Goal: Information Seeking & Learning: Learn about a topic

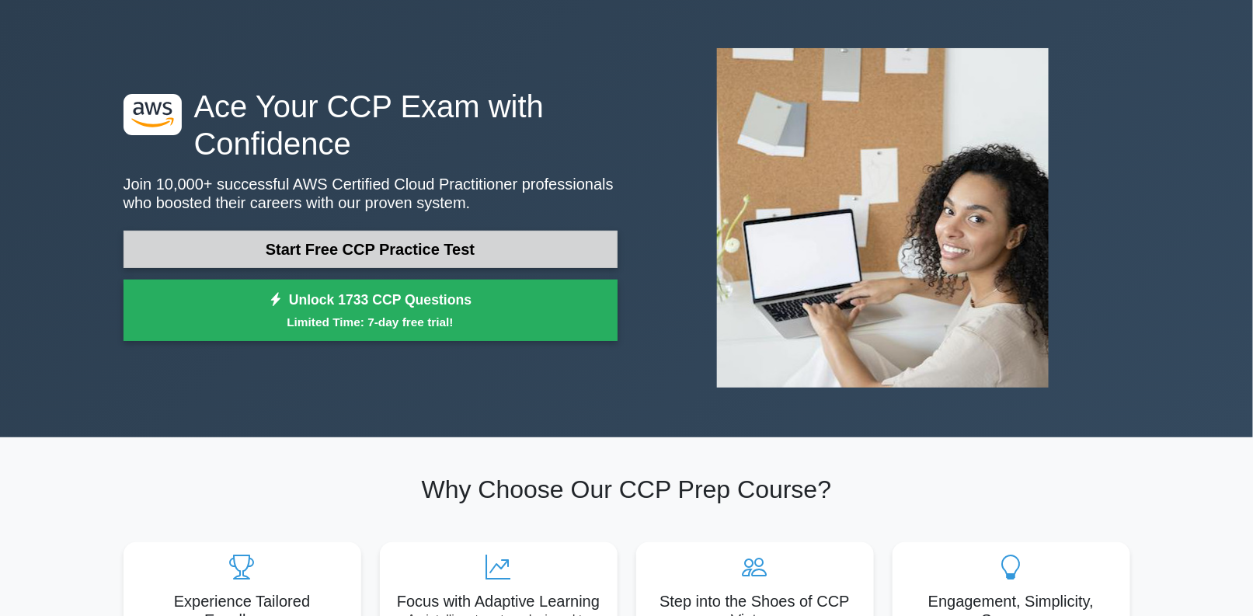
click at [388, 236] on link "Start Free CCP Practice Test" at bounding box center [371, 249] width 494 height 37
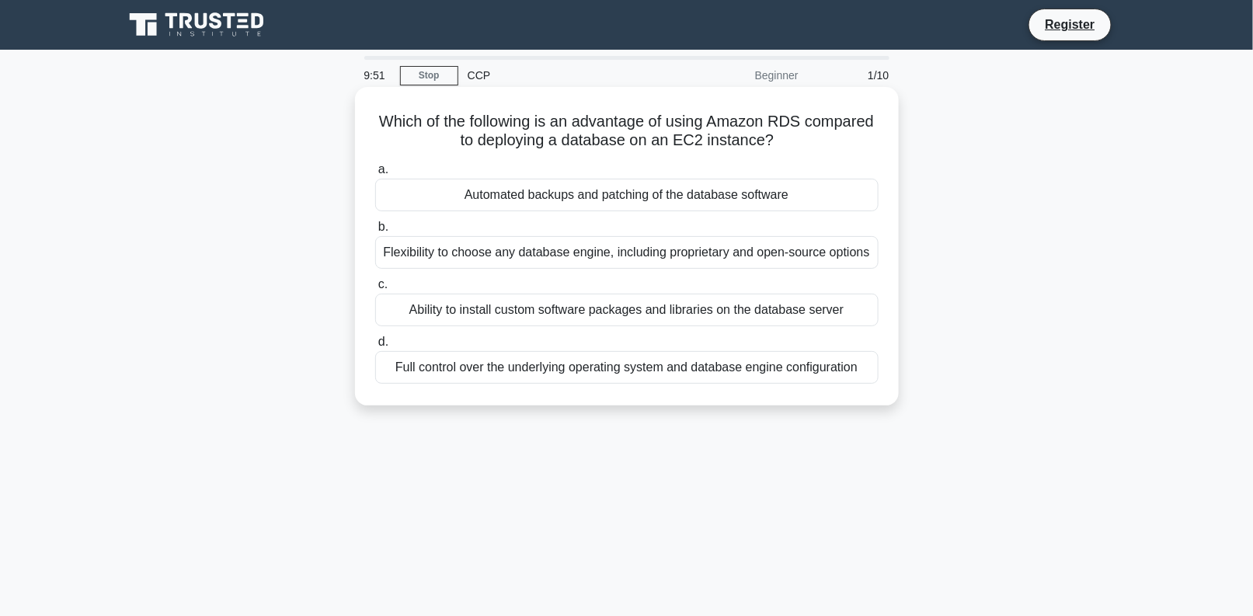
click at [606, 188] on div "Automated backups and patching of the database software" at bounding box center [627, 195] width 504 height 33
click at [375, 175] on input "a. Automated backups and patching of the database software" at bounding box center [375, 170] width 0 height 10
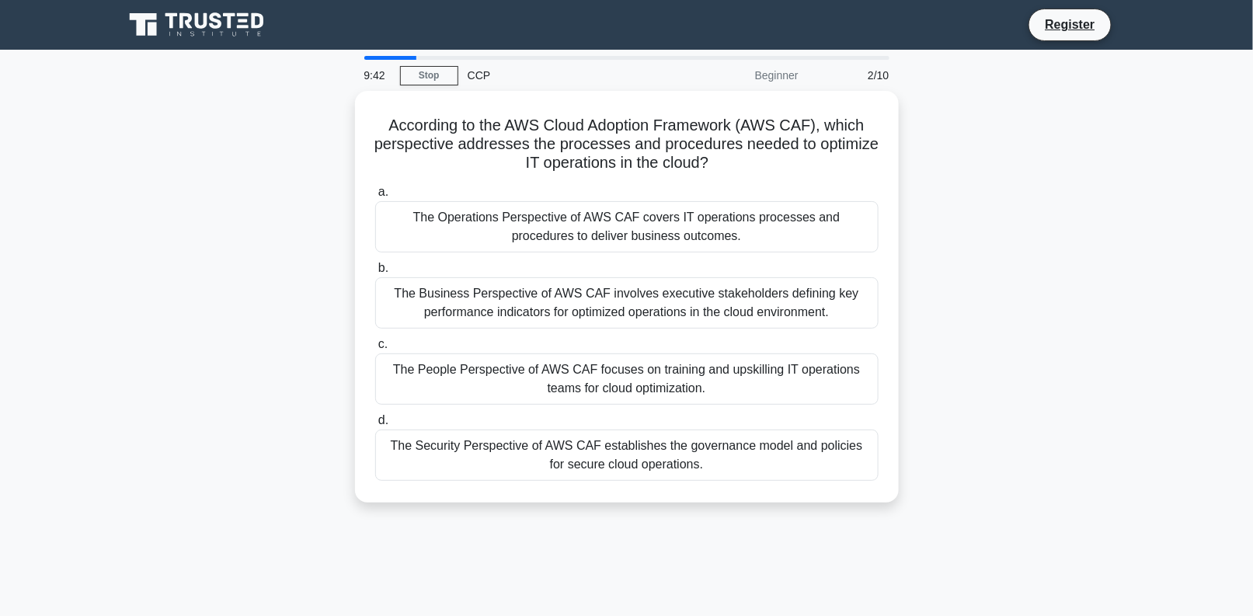
scroll to position [1, 0]
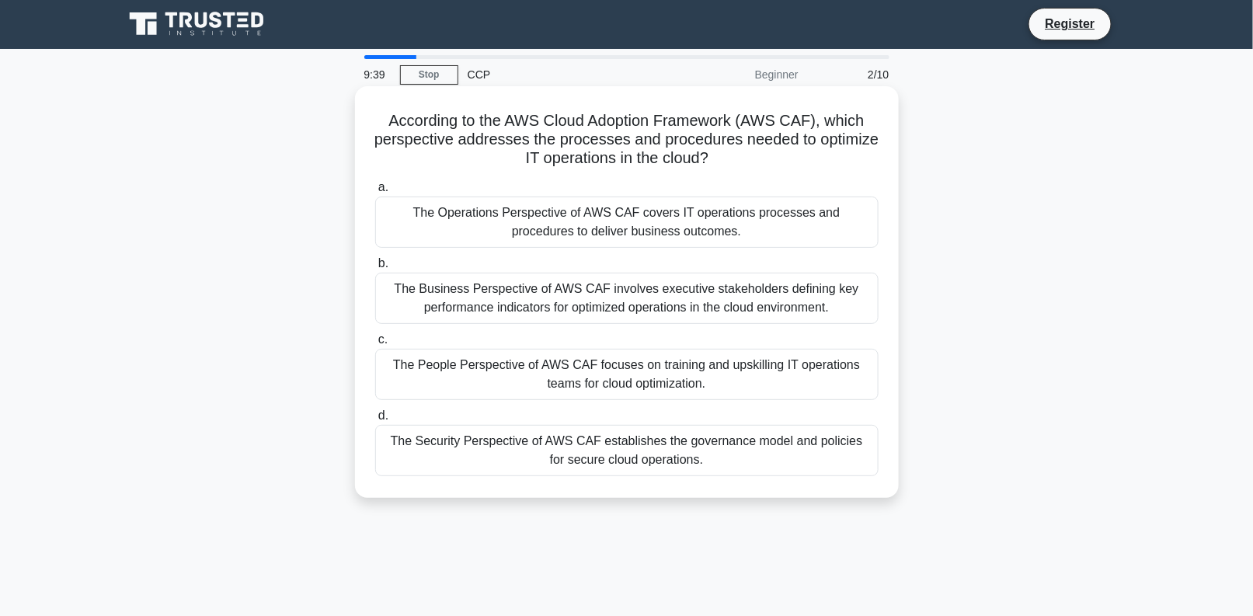
click at [647, 439] on div "The Security Perspective of AWS CAF establishes the governance model and polici…" at bounding box center [627, 450] width 504 height 51
click at [375, 421] on input "d. The Security Perspective of AWS CAF establishes the governance model and pol…" at bounding box center [375, 416] width 0 height 10
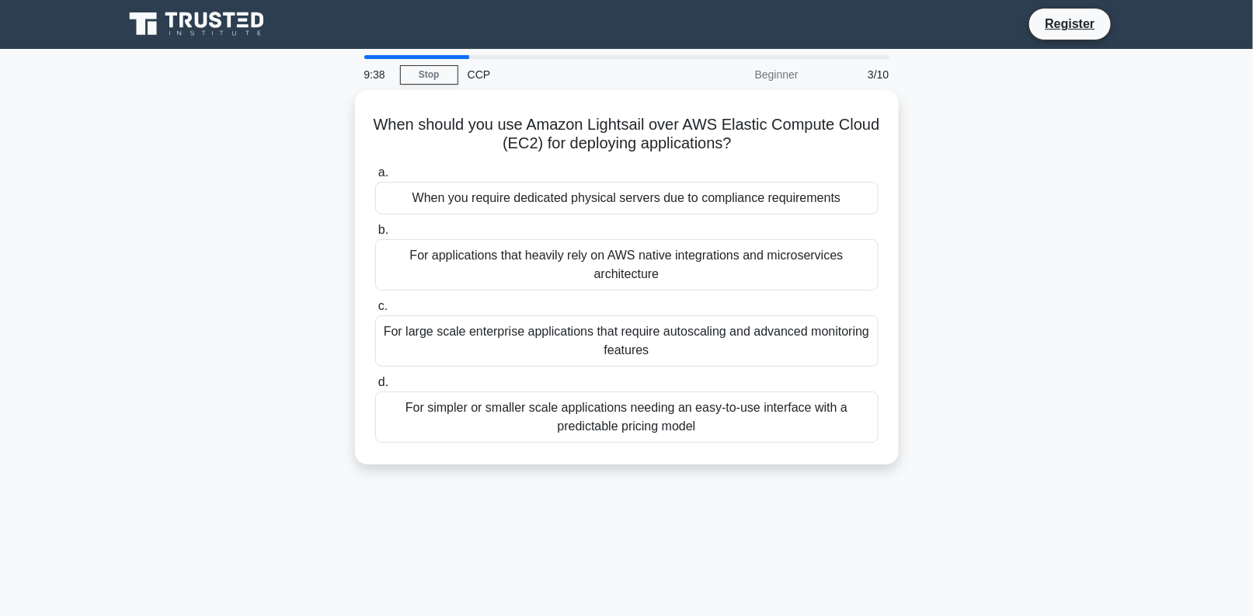
scroll to position [0, 0]
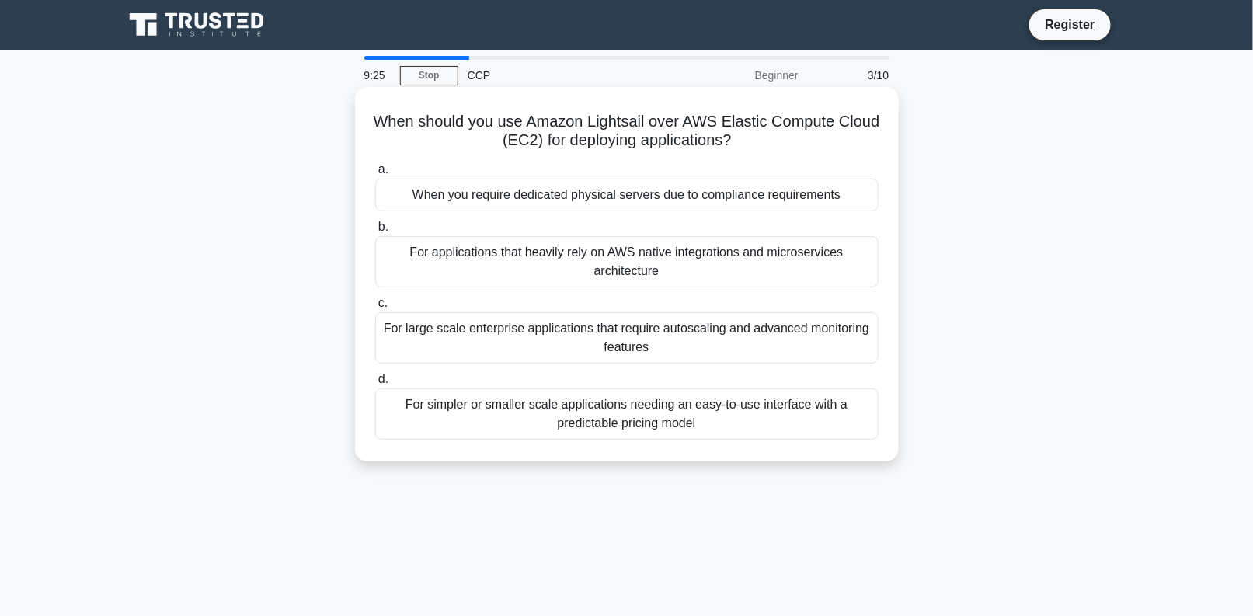
click at [651, 281] on div "For applications that heavily rely on AWS native integrations and microservices…" at bounding box center [627, 261] width 504 height 51
click at [375, 232] on input "b. For applications that heavily rely on AWS native integrations and microservi…" at bounding box center [375, 227] width 0 height 10
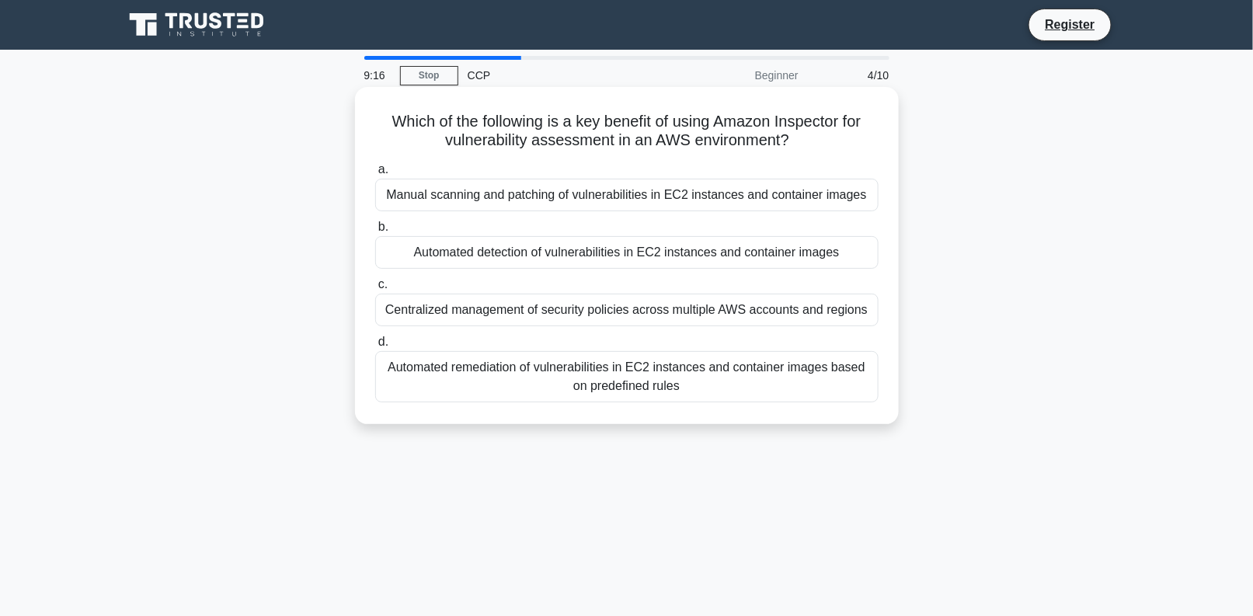
click at [647, 187] on div "Manual scanning and patching of vulnerabilities in EC2 instances and container …" at bounding box center [627, 195] width 504 height 33
click at [375, 175] on input "a. Manual scanning and patching of vulnerabilities in EC2 instances and contain…" at bounding box center [375, 170] width 0 height 10
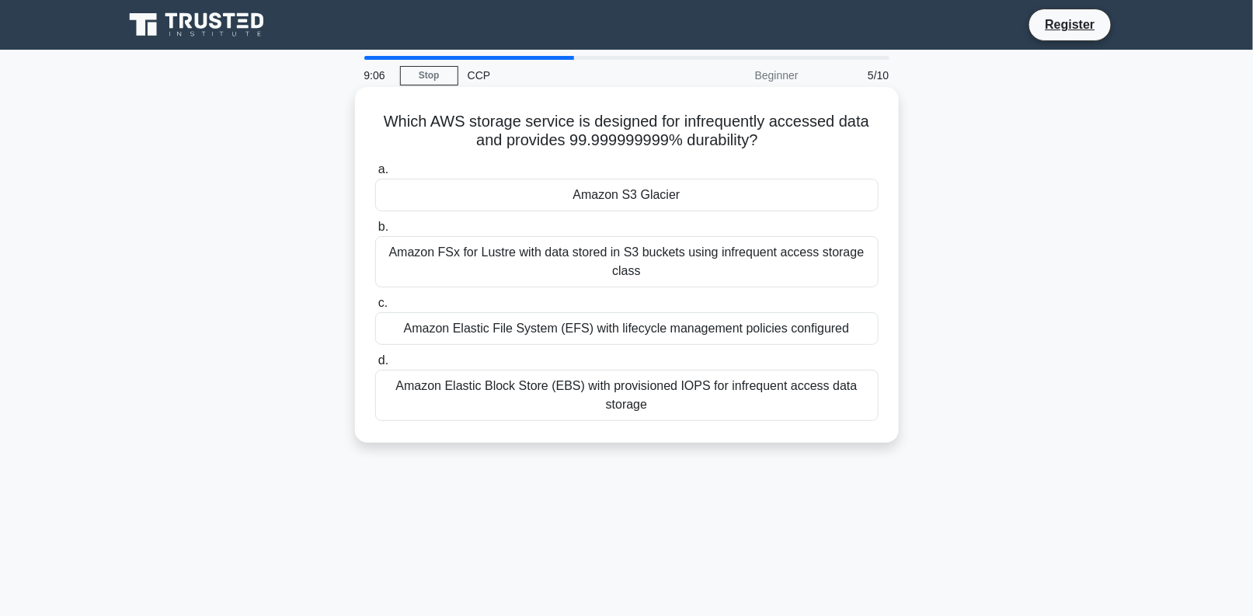
click at [682, 195] on div "Amazon S3 Glacier" at bounding box center [627, 195] width 504 height 33
click at [375, 175] on input "a. Amazon S3 Glacier" at bounding box center [375, 170] width 0 height 10
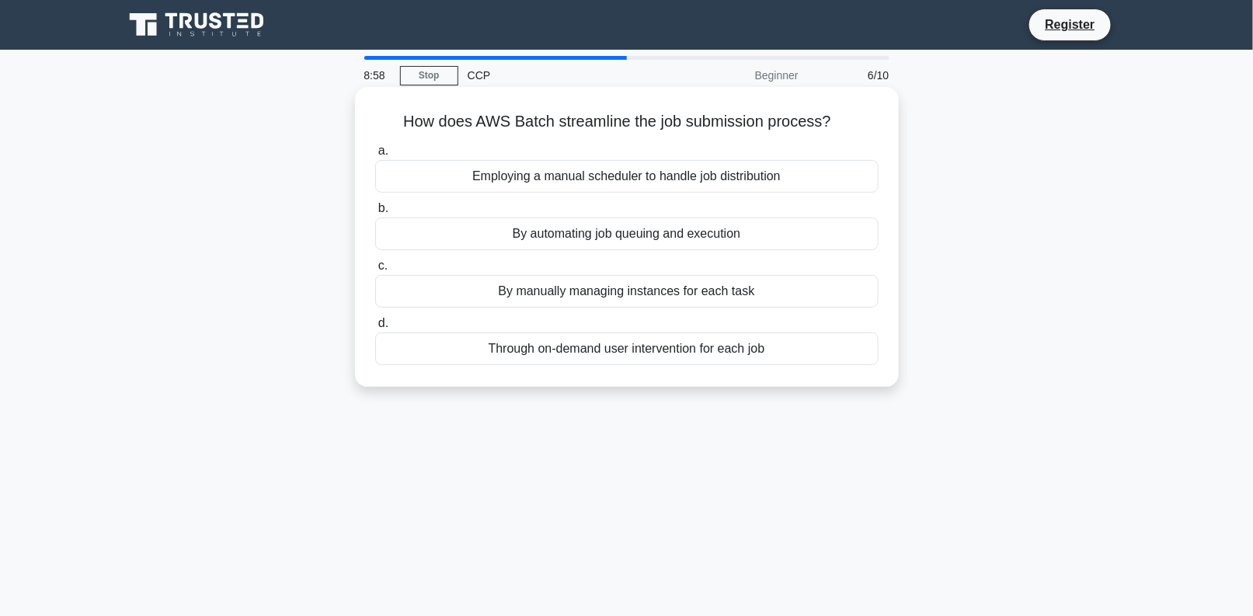
click at [681, 234] on div "By automating job queuing and execution" at bounding box center [627, 234] width 504 height 33
click at [375, 214] on input "b. By automating job queuing and execution" at bounding box center [375, 209] width 0 height 10
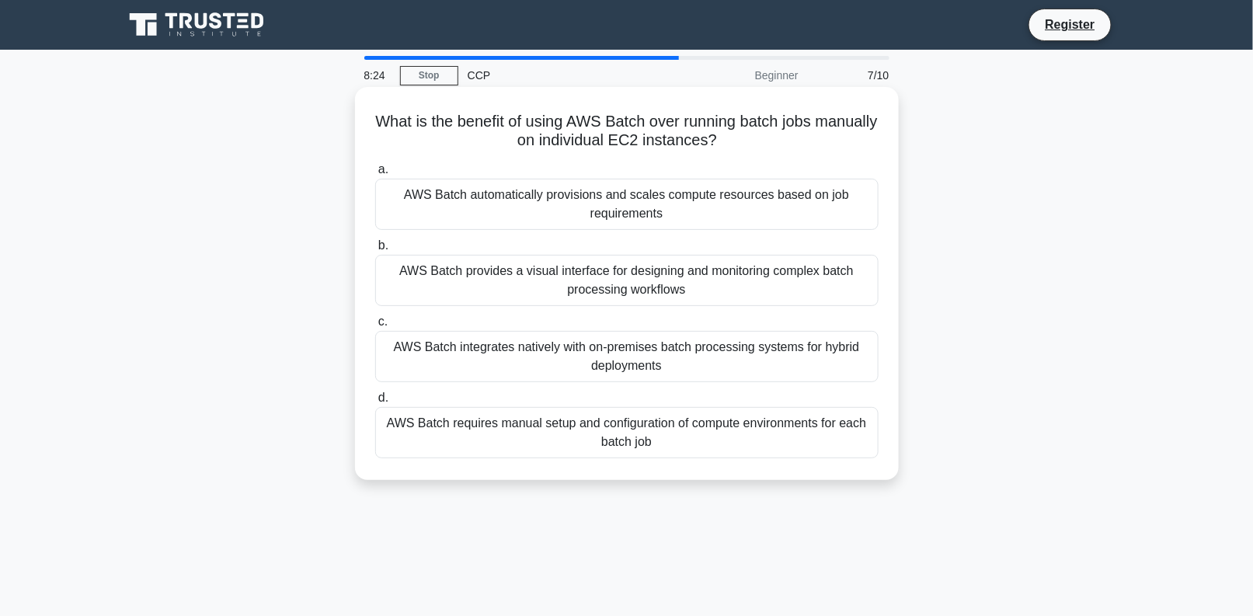
click at [685, 205] on div "AWS Batch automatically provisions and scales compute resources based on job re…" at bounding box center [627, 204] width 504 height 51
click at [375, 175] on input "a. AWS Batch automatically provisions and scales compute resources based on job…" at bounding box center [375, 170] width 0 height 10
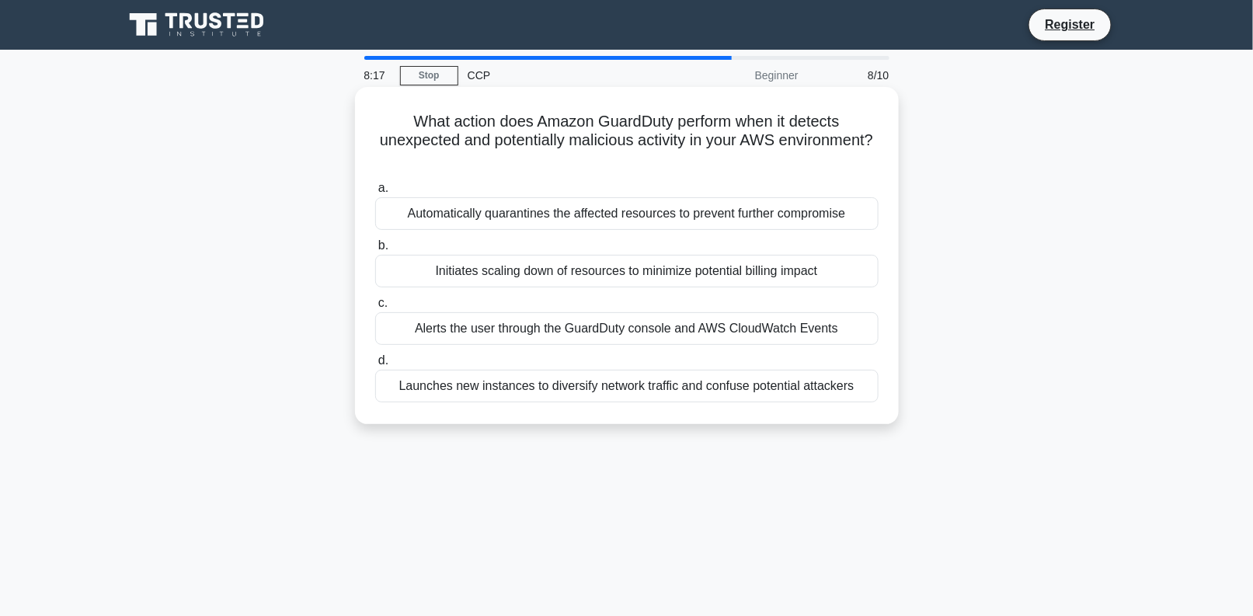
click at [685, 263] on div "Initiates scaling down of resources to minimize potential billing impact" at bounding box center [627, 271] width 504 height 33
click at [375, 251] on input "b. Initiates scaling down of resources to minimize potential billing impact" at bounding box center [375, 246] width 0 height 10
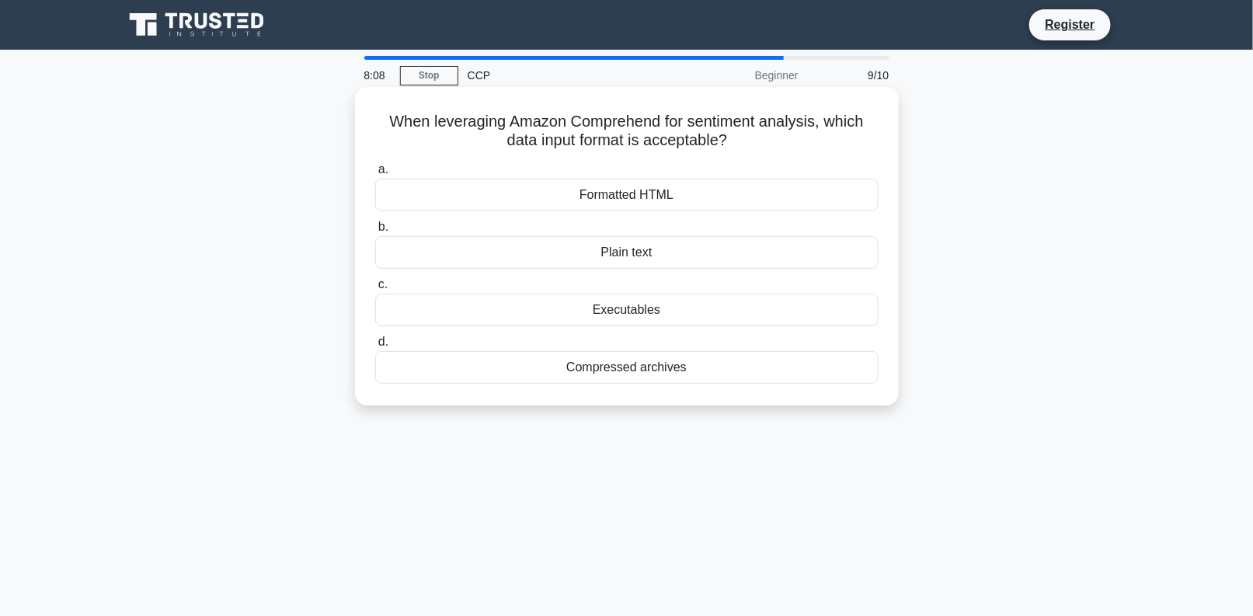
click at [678, 316] on div "Executables" at bounding box center [627, 310] width 504 height 33
click at [375, 290] on input "c. Executables" at bounding box center [375, 285] width 0 height 10
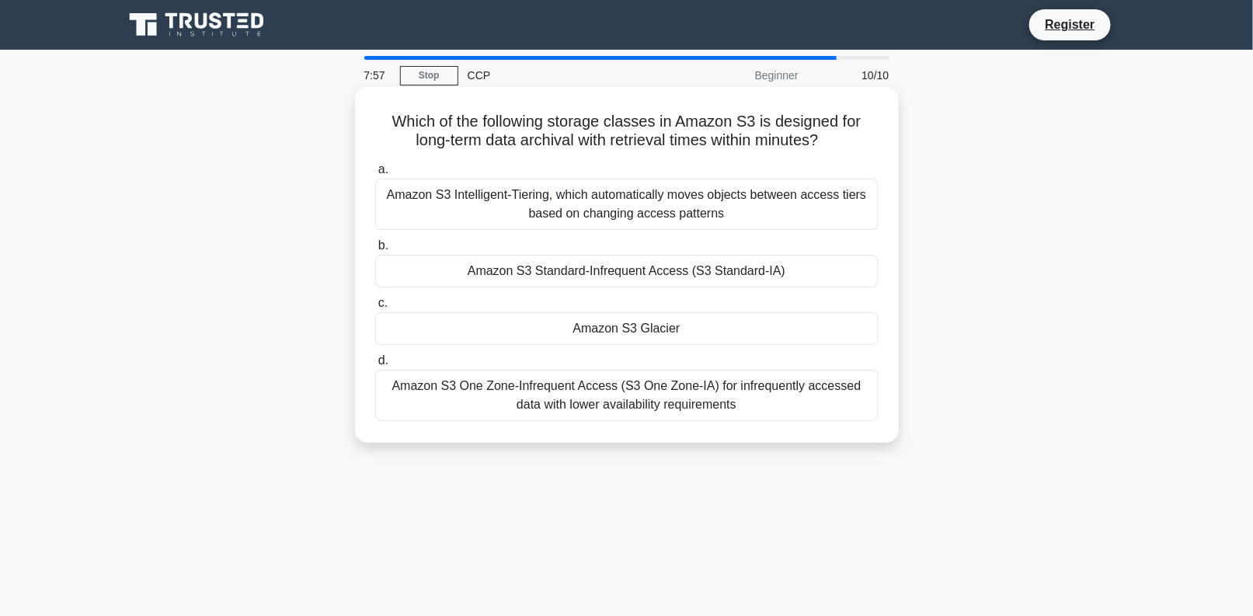
click at [671, 325] on div "Amazon S3 Glacier" at bounding box center [627, 328] width 504 height 33
click at [375, 309] on input "c. Amazon S3 Glacier" at bounding box center [375, 303] width 0 height 10
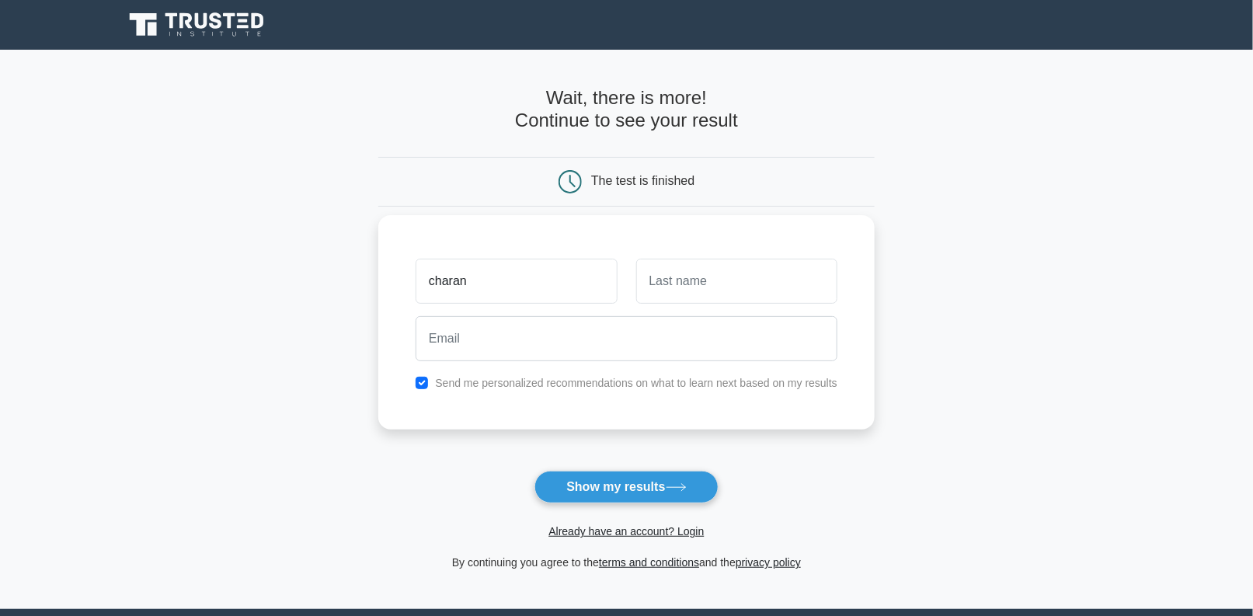
type input "charan"
type input "teja"
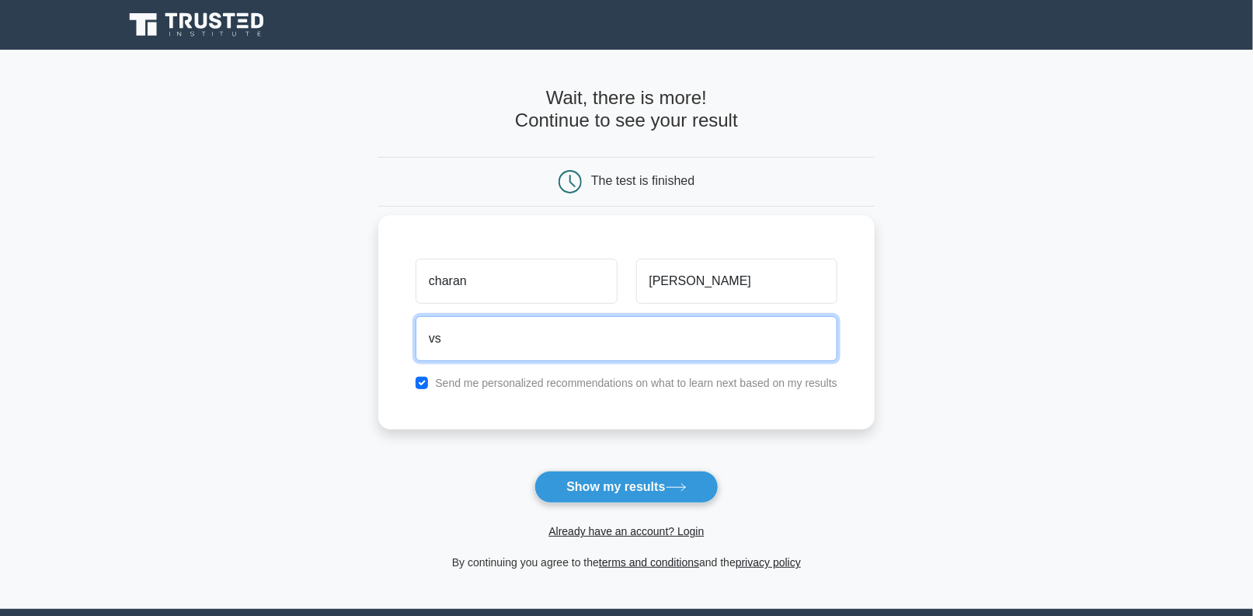
type input "v"
click at [553, 341] on input "vuddandicharanteja142@gmail.com" at bounding box center [627, 338] width 422 height 45
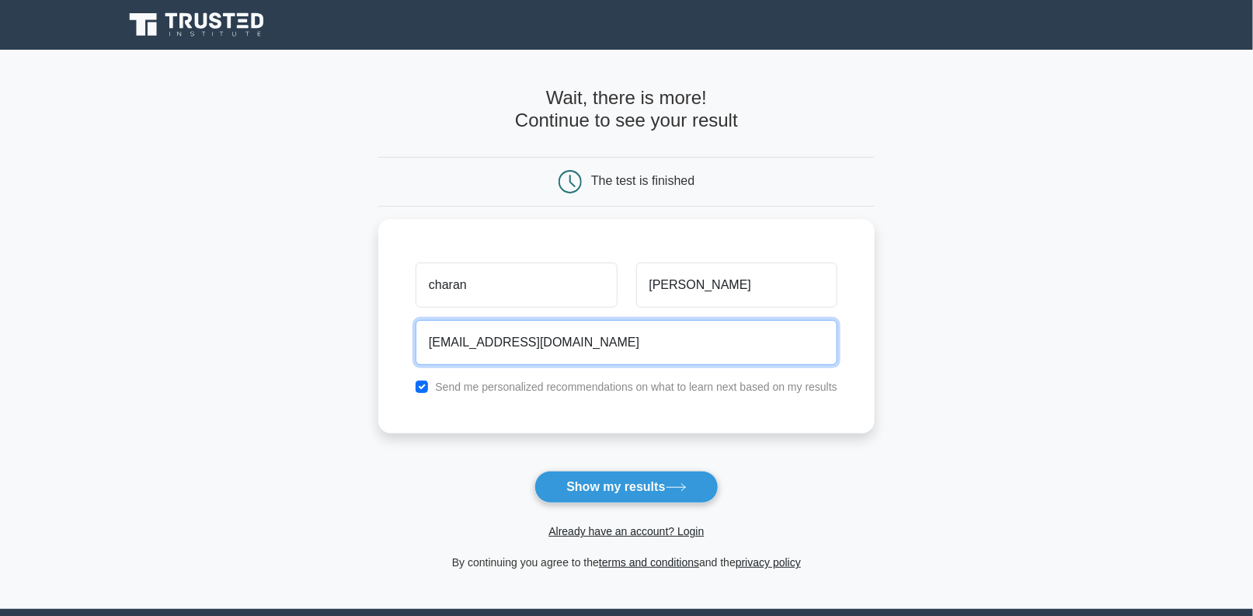
type input "vuddandicharanteja12@gmail.com"
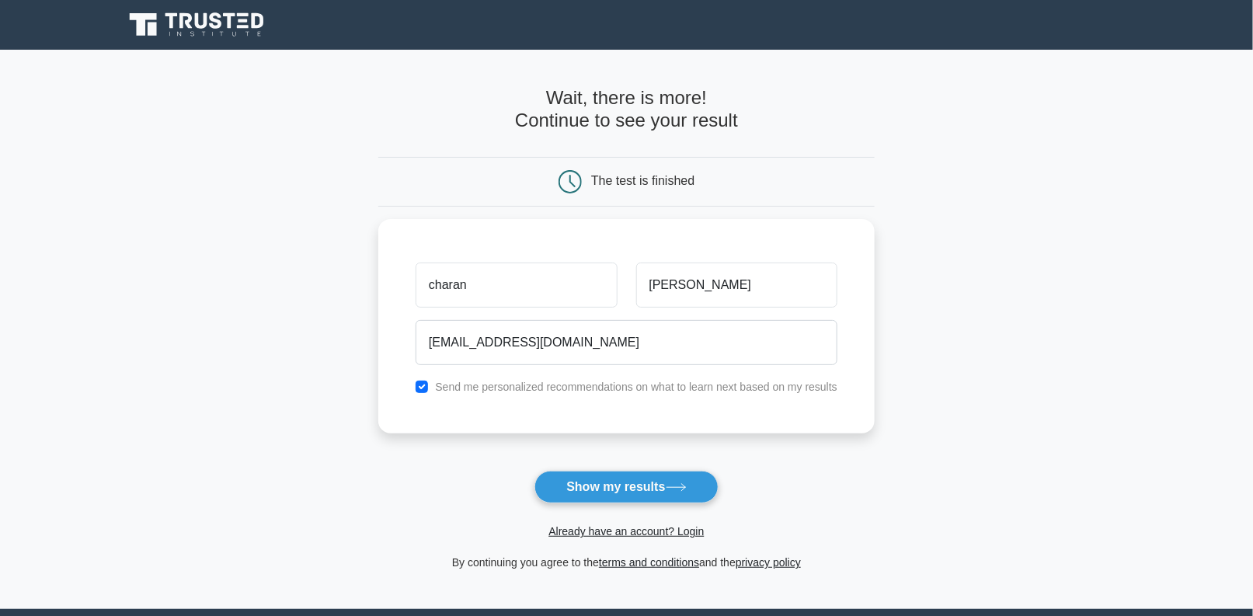
click at [615, 504] on div "Already have an account? Login" at bounding box center [626, 522] width 497 height 37
click at [565, 495] on button "Show my results" at bounding box center [626, 487] width 183 height 33
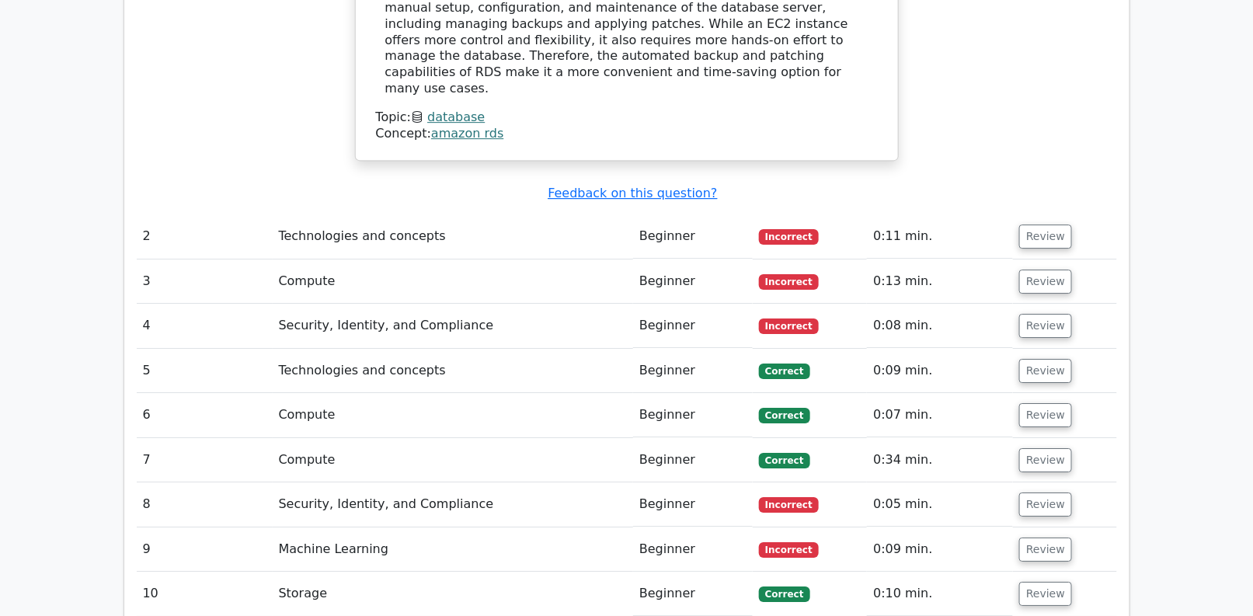
scroll to position [1790, 0]
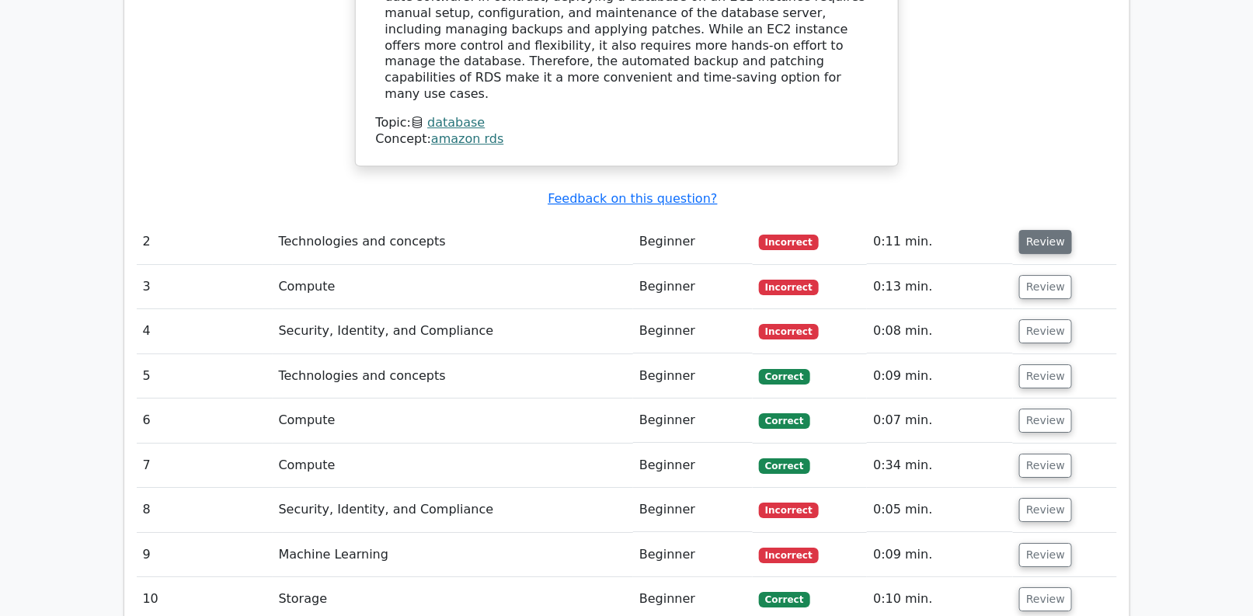
click at [1028, 230] on button "Review" at bounding box center [1046, 242] width 53 height 24
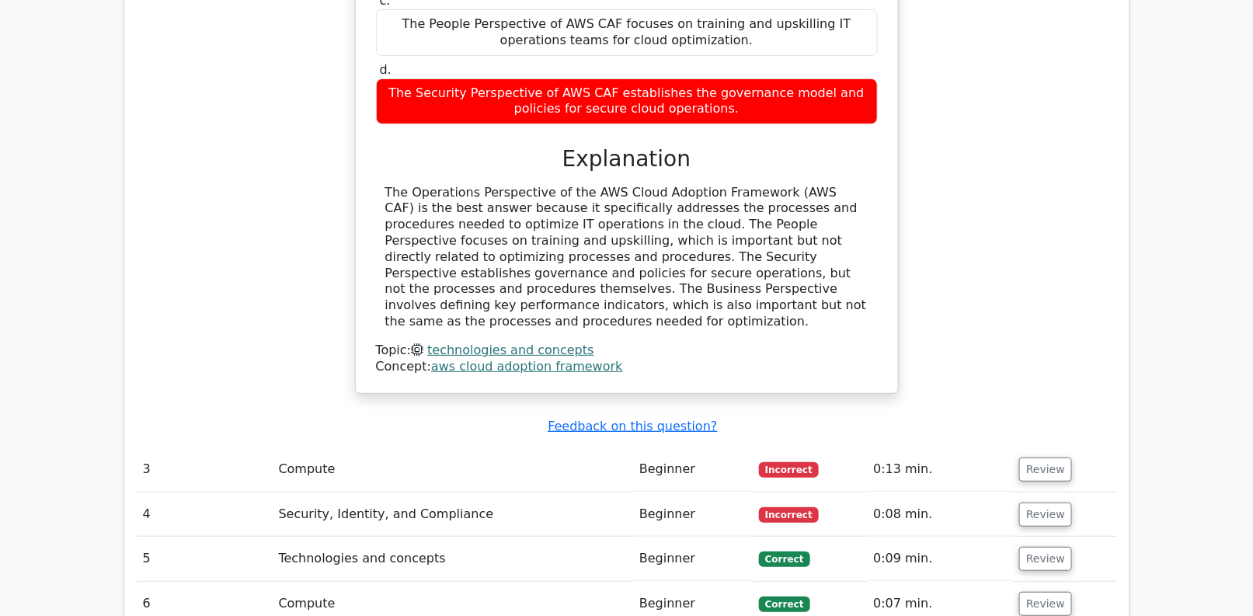
scroll to position [2308, 0]
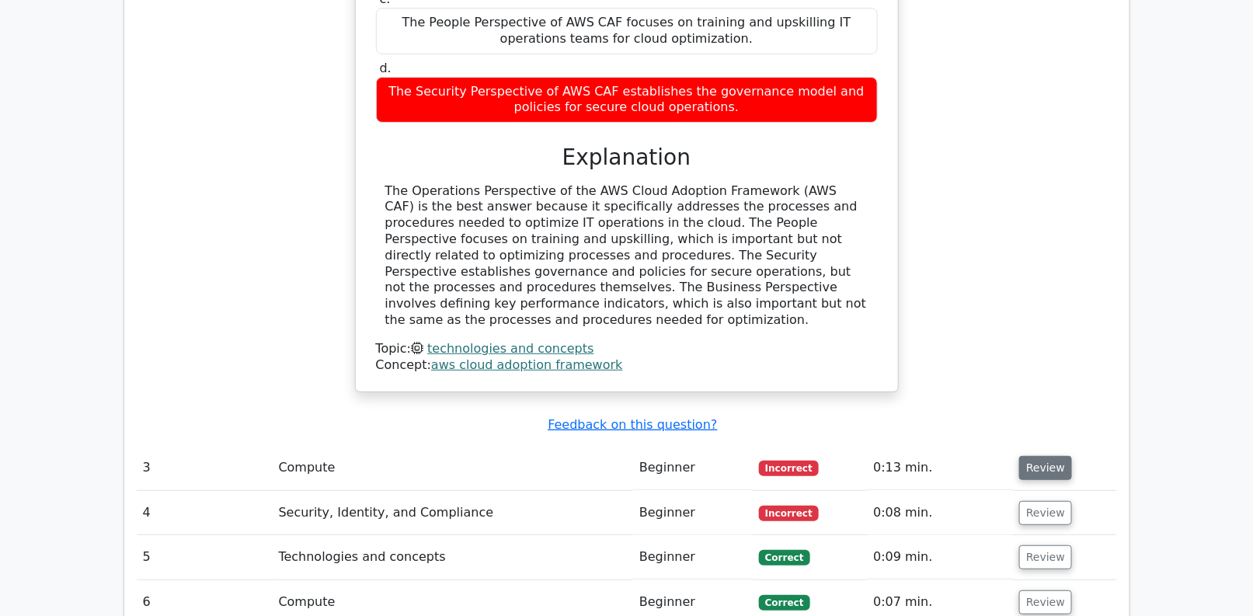
click at [1029, 456] on button "Review" at bounding box center [1046, 468] width 53 height 24
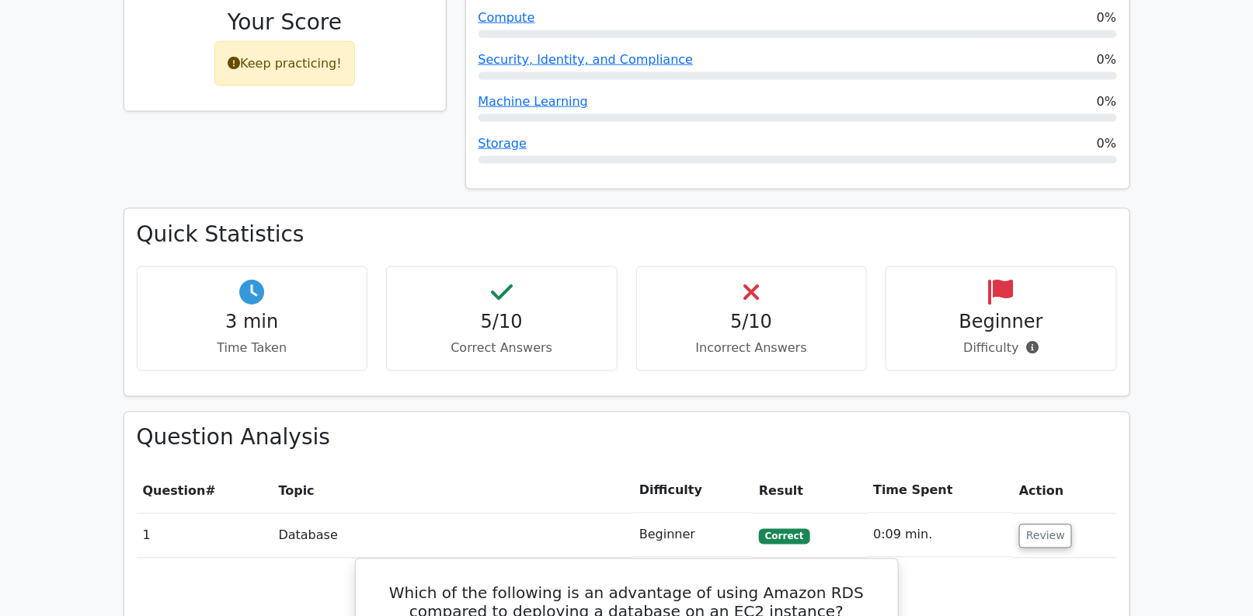
scroll to position [784, 0]
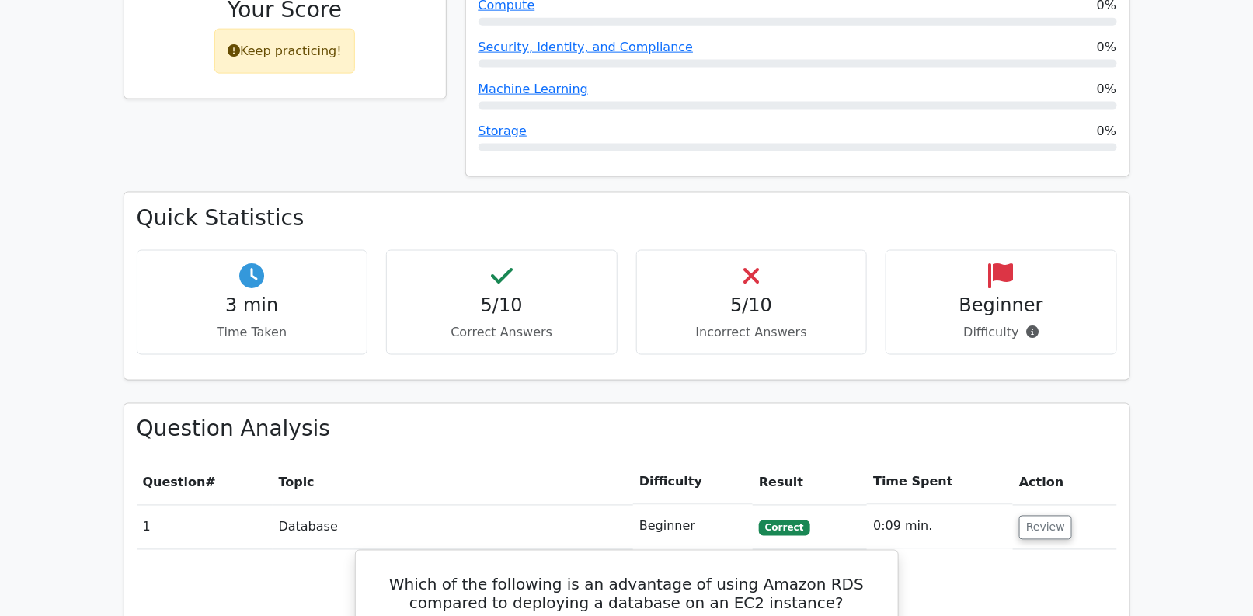
click at [1009, 323] on p "Difficulty" at bounding box center [1001, 332] width 205 height 19
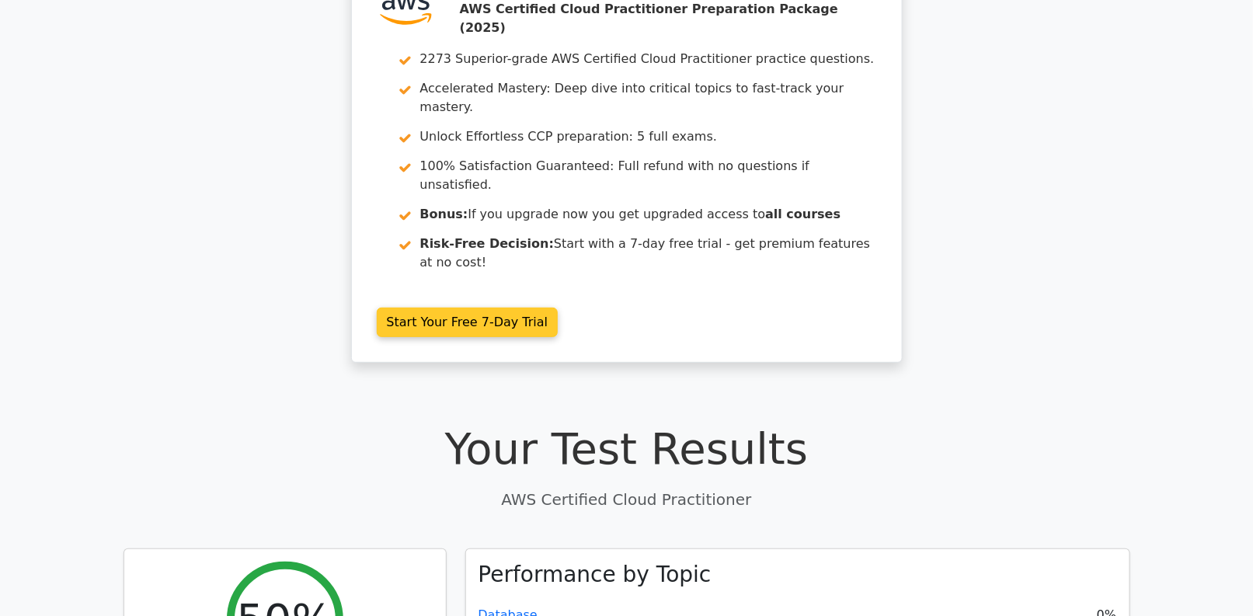
scroll to position [0, 0]
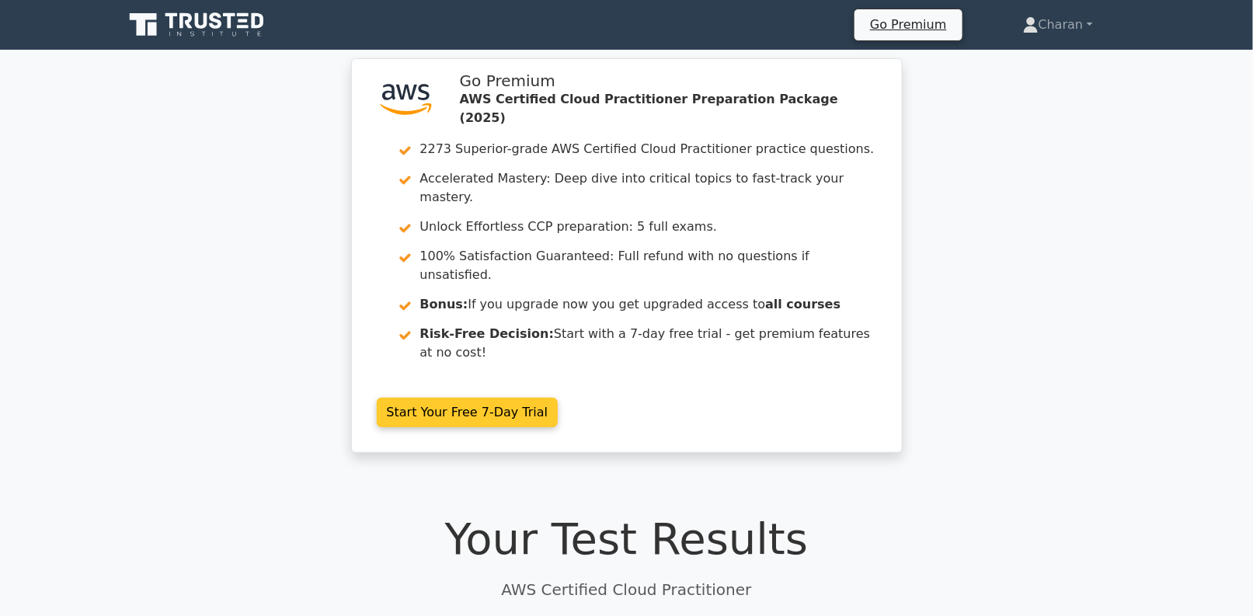
click at [529, 398] on link "Start Your Free 7-Day Trial" at bounding box center [468, 413] width 182 height 30
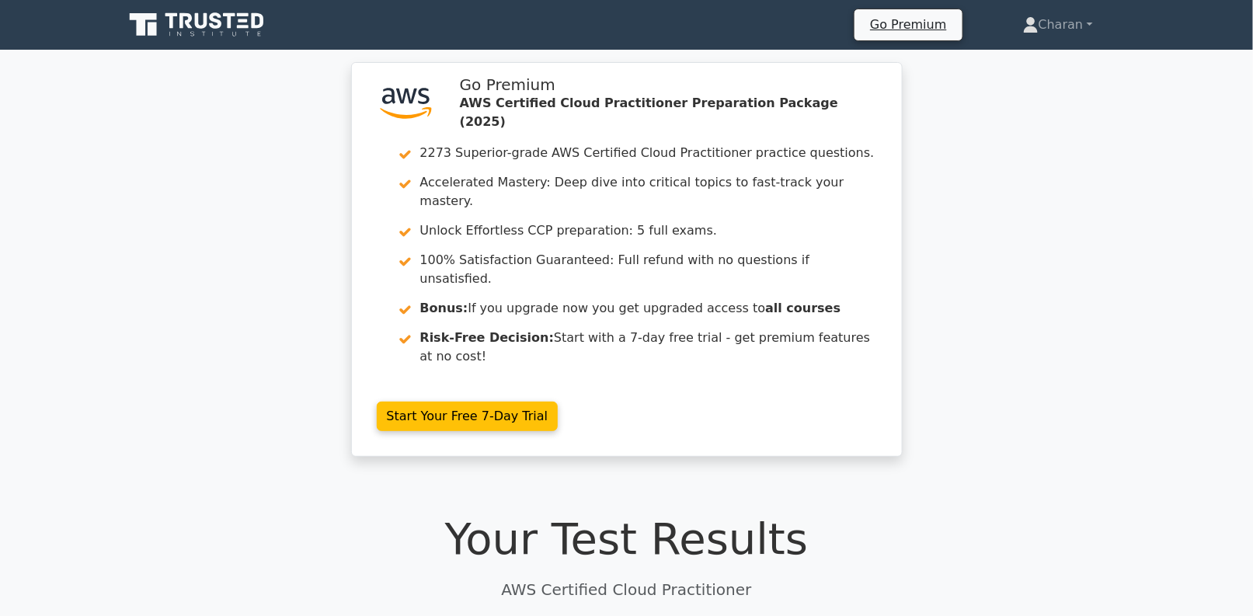
click at [242, 16] on icon at bounding box center [198, 25] width 149 height 30
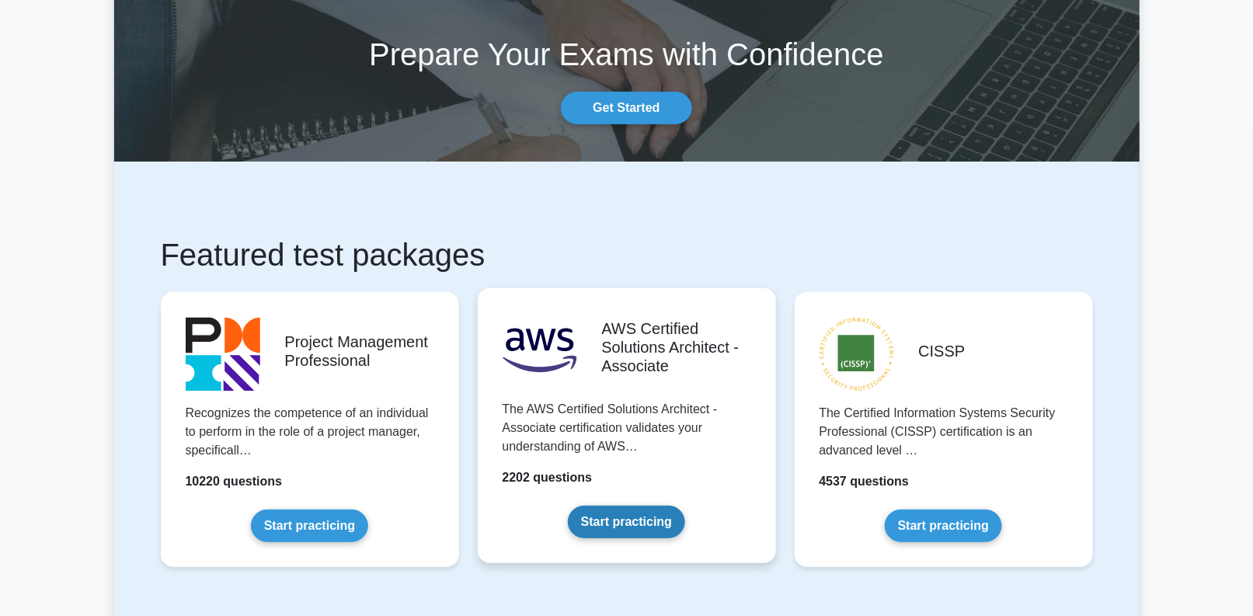
scroll to position [73, 0]
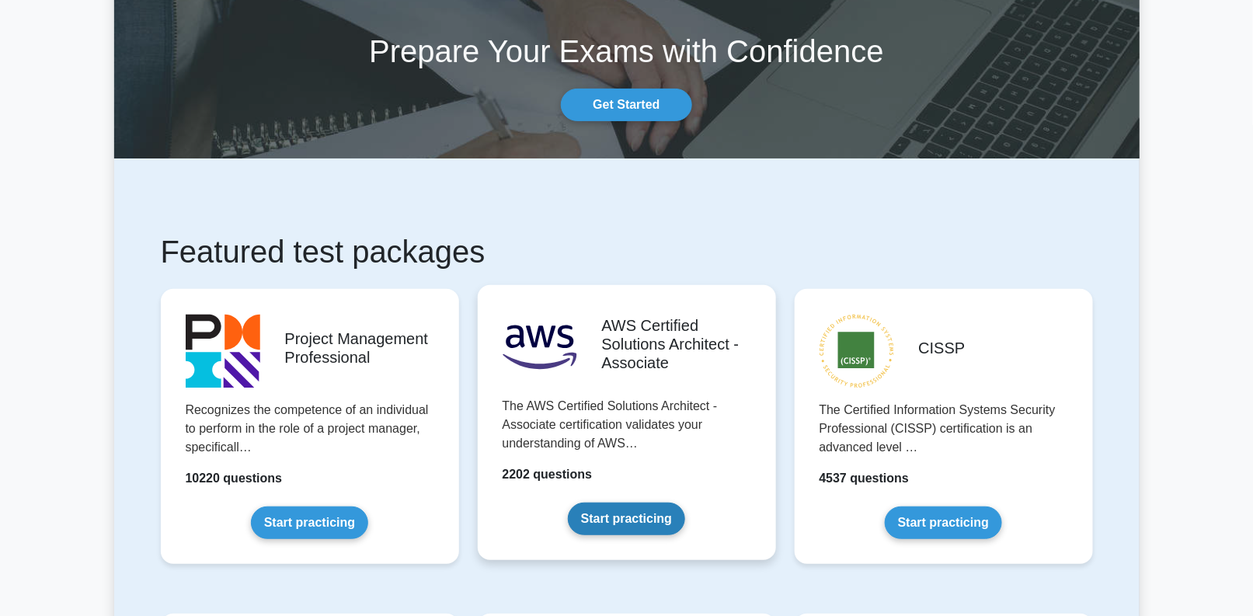
click at [657, 503] on link "Start practicing" at bounding box center [626, 519] width 117 height 33
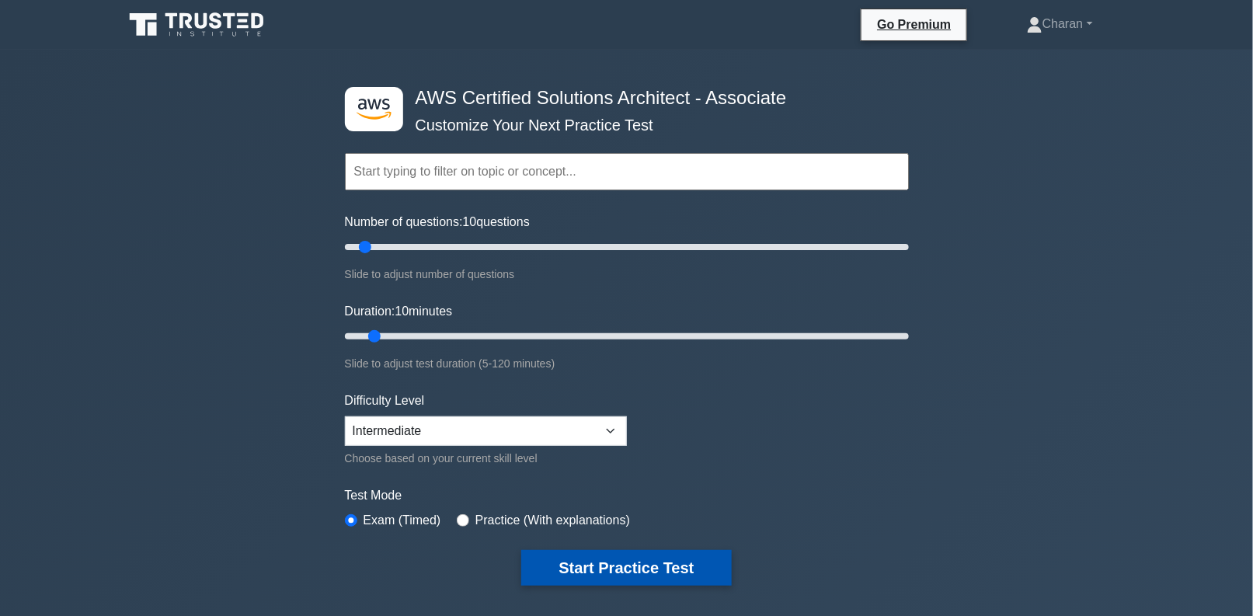
click at [612, 556] on button "Start Practice Test" at bounding box center [626, 568] width 210 height 36
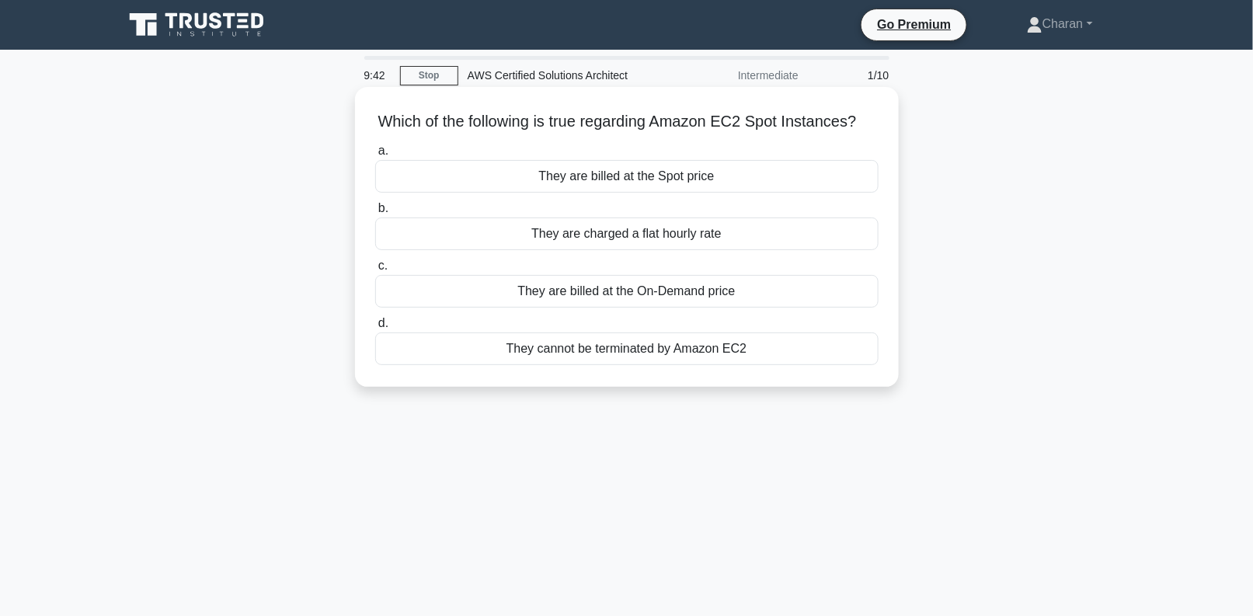
click at [665, 193] on div "They are billed at the Spot price" at bounding box center [627, 176] width 504 height 33
click at [375, 156] on input "a. They are billed at the Spot price" at bounding box center [375, 151] width 0 height 10
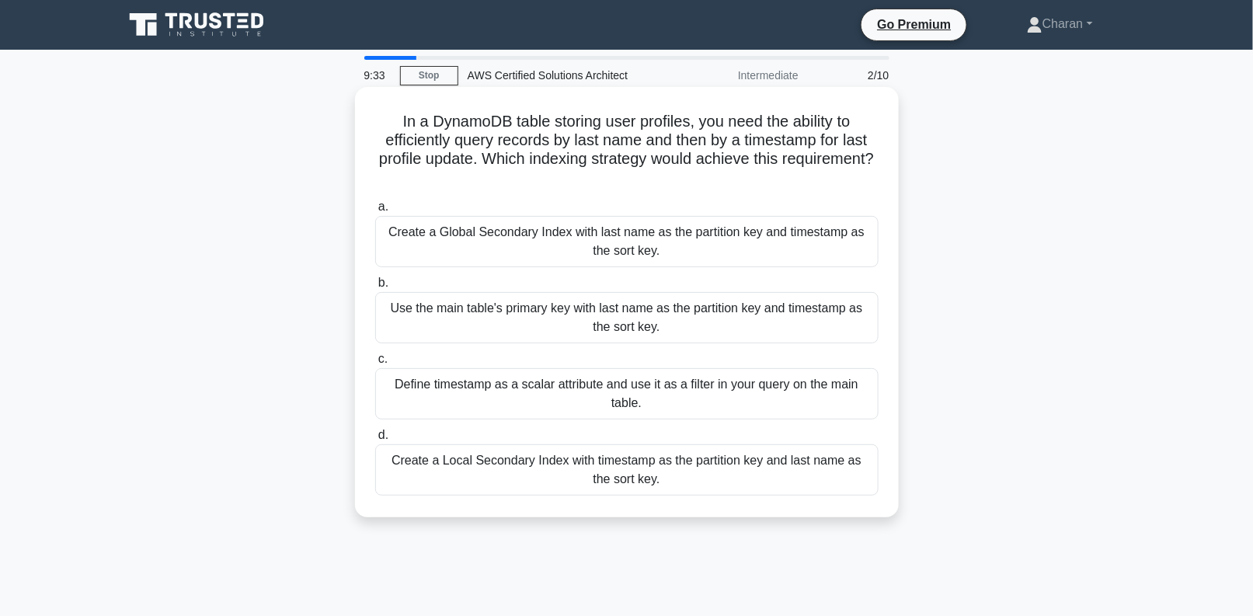
click at [643, 321] on div "Use the main table's primary key with last name as the partition key and timest…" at bounding box center [627, 317] width 504 height 51
click at [375, 288] on input "b. Use the main table's primary key with last name as the partition key and tim…" at bounding box center [375, 283] width 0 height 10
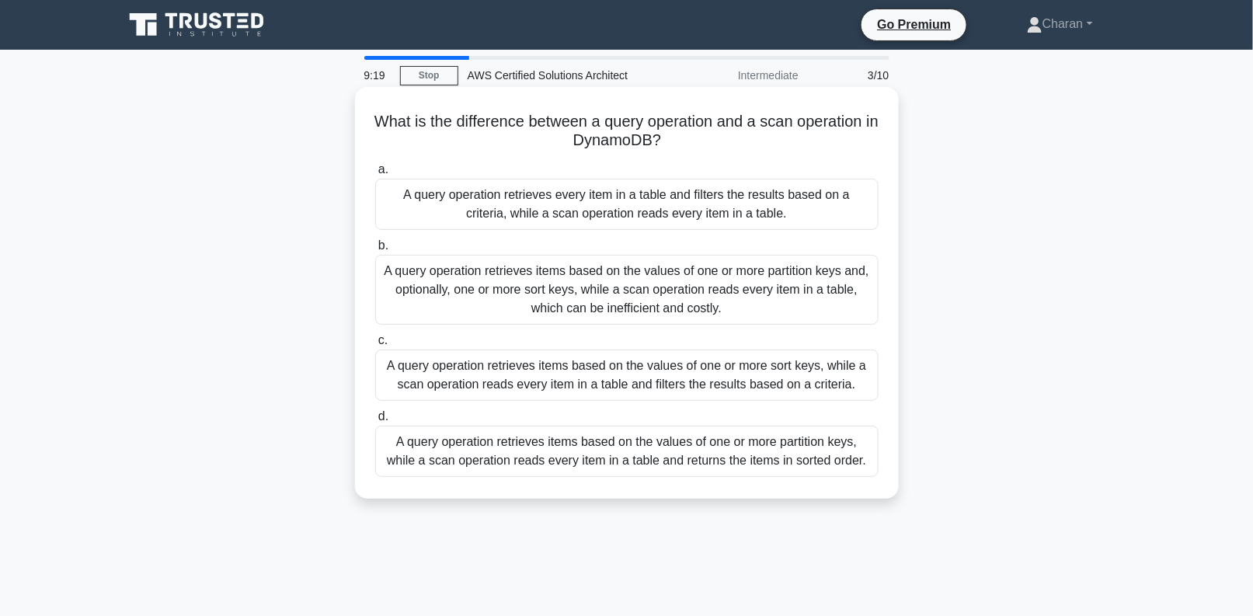
click at [641, 222] on div "A query operation retrieves every item in a table and filters the results based…" at bounding box center [627, 204] width 504 height 51
click at [375, 175] on input "a. A query operation retrieves every item in a table and filters the results ba…" at bounding box center [375, 170] width 0 height 10
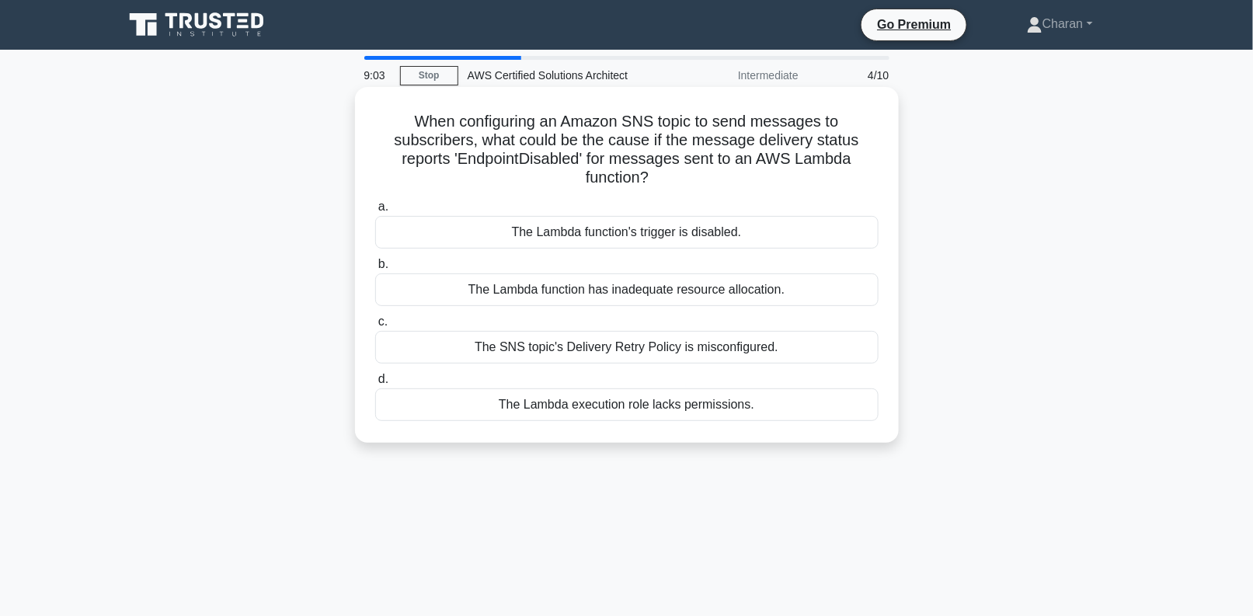
click at [615, 399] on div "The Lambda execution role lacks permissions." at bounding box center [627, 405] width 504 height 33
click at [375, 385] on input "d. The Lambda execution role lacks permissions." at bounding box center [375, 380] width 0 height 10
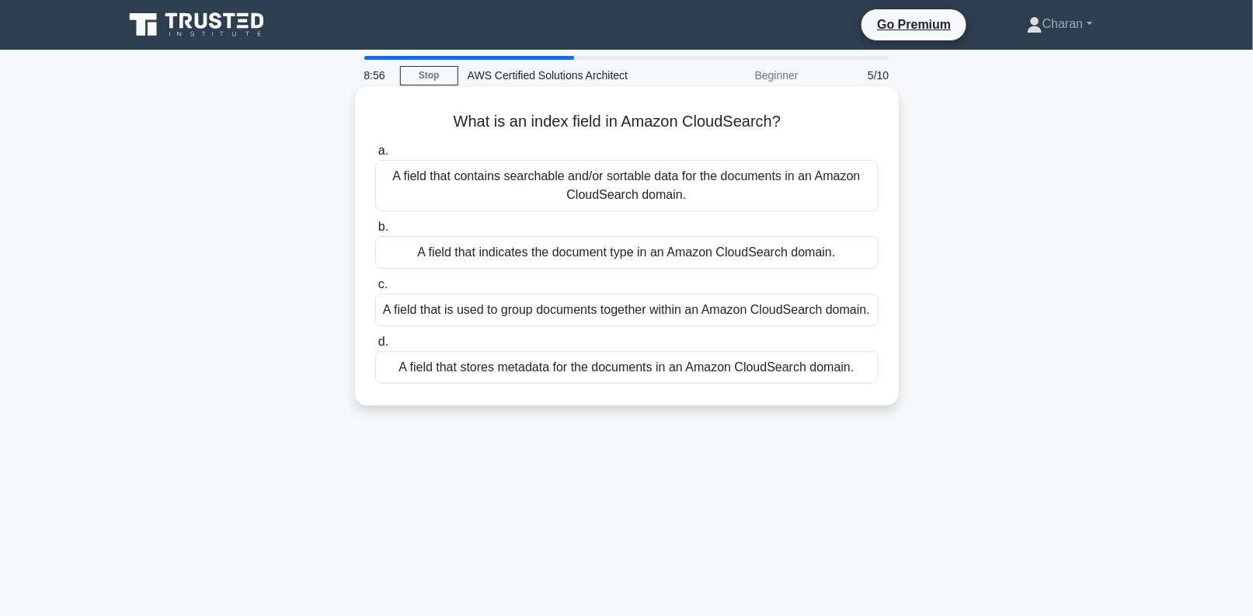
click at [636, 258] on div "A field that indicates the document type in an Amazon CloudSearch domain." at bounding box center [627, 252] width 504 height 33
click at [375, 232] on input "b. A field that indicates the document type in an Amazon CloudSearch domain." at bounding box center [375, 227] width 0 height 10
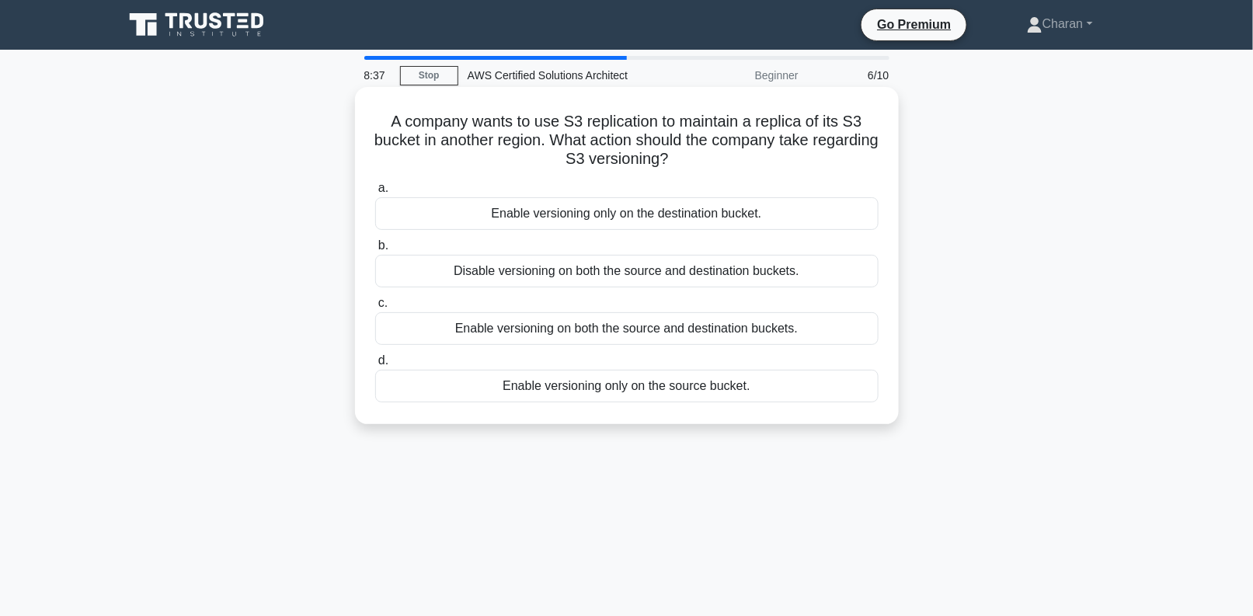
click at [686, 204] on div "Enable versioning only on the destination bucket." at bounding box center [627, 213] width 504 height 33
click at [375, 193] on input "a. Enable versioning only on the destination bucket." at bounding box center [375, 188] width 0 height 10
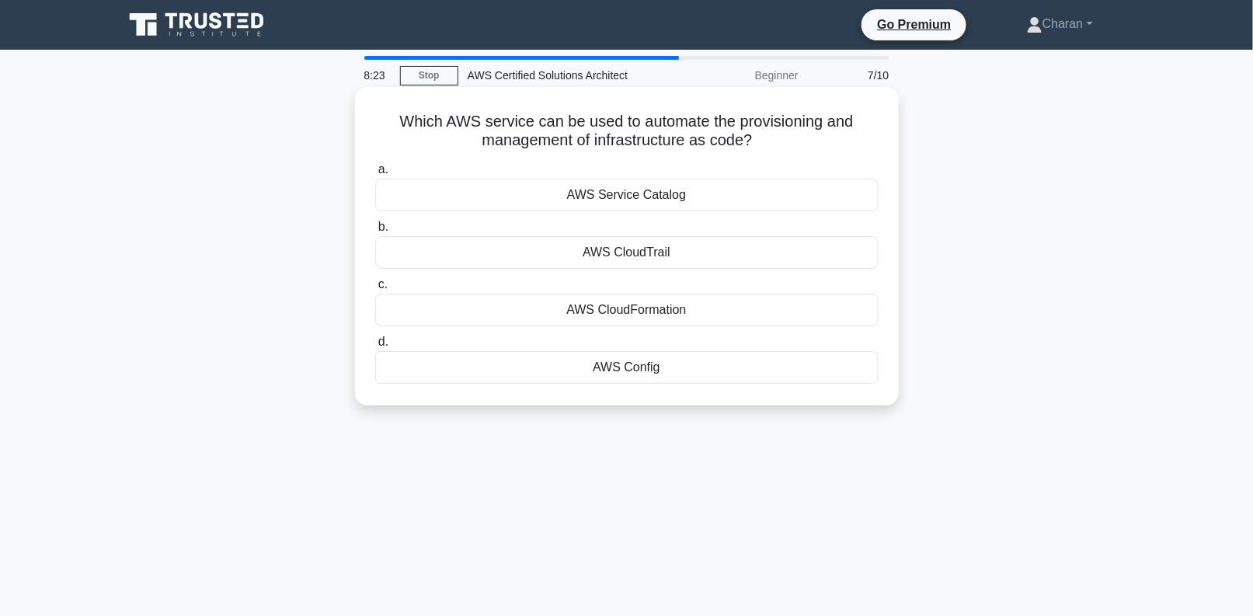
click at [657, 305] on div "AWS CloudFormation" at bounding box center [627, 310] width 504 height 33
click at [375, 290] on input "c. AWS CloudFormation" at bounding box center [375, 285] width 0 height 10
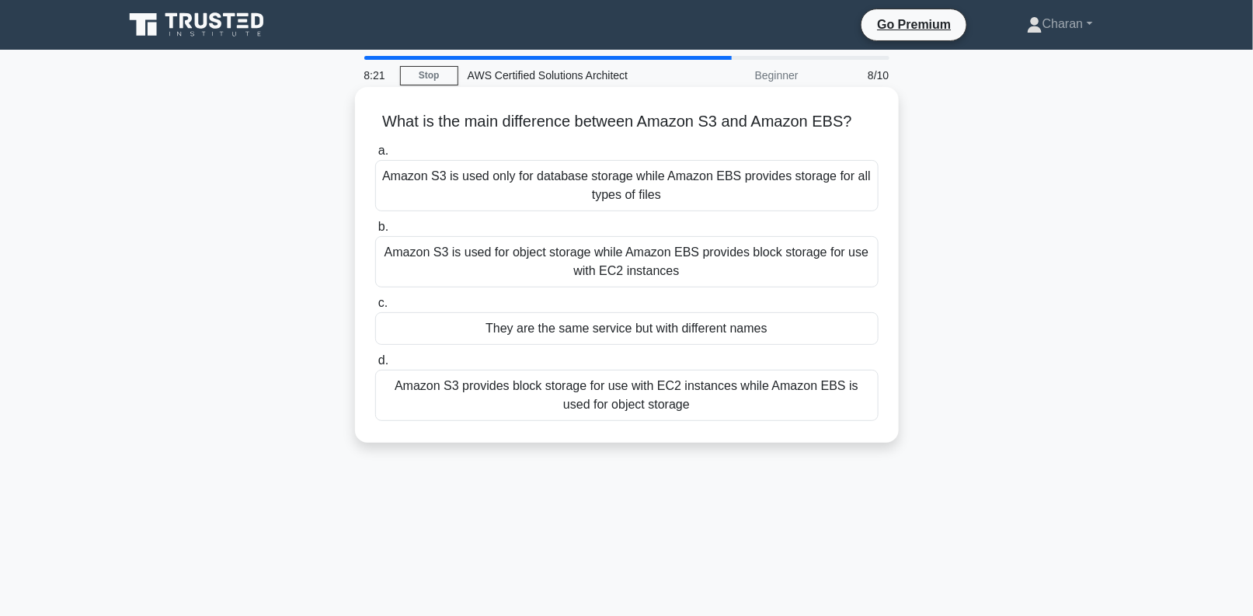
click at [656, 325] on div "They are the same service but with different names" at bounding box center [627, 328] width 504 height 33
click at [375, 309] on input "c. They are the same service but with different names" at bounding box center [375, 303] width 0 height 10
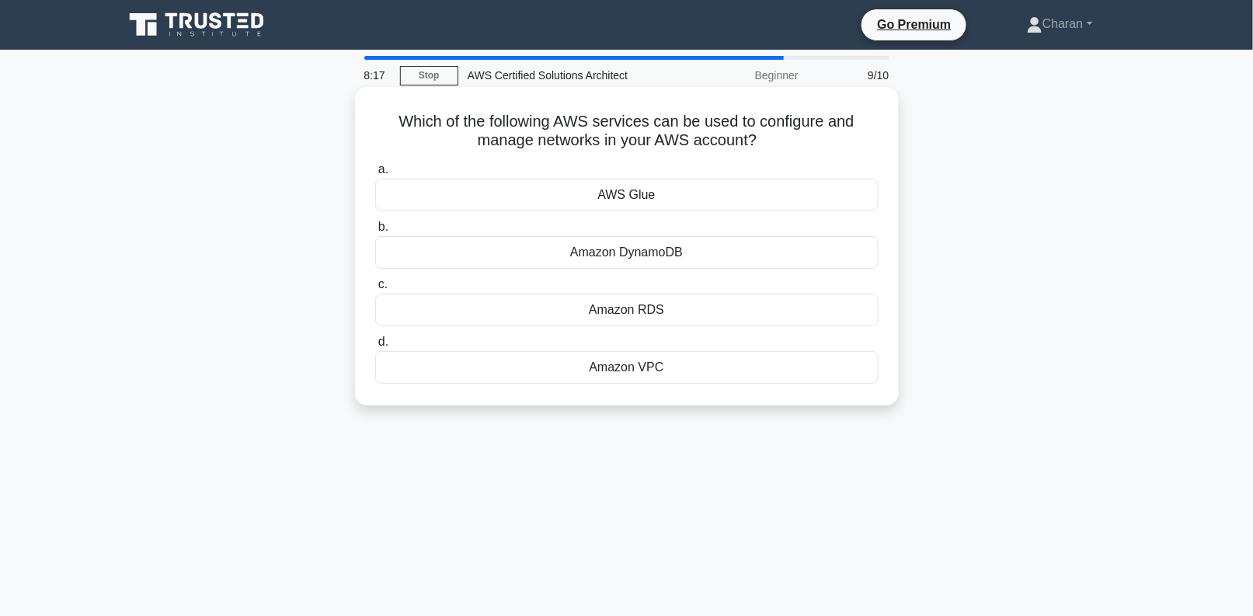
scroll to position [5, 0]
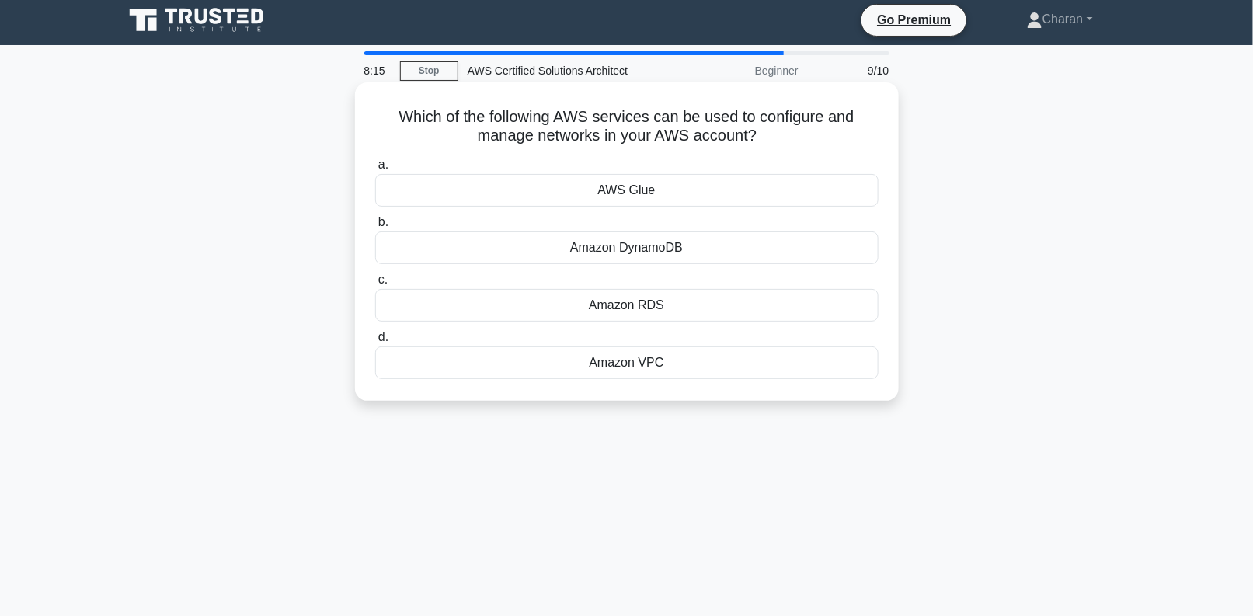
click at [726, 178] on div "AWS Glue" at bounding box center [627, 190] width 504 height 33
click at [375, 170] on input "a. AWS Glue" at bounding box center [375, 165] width 0 height 10
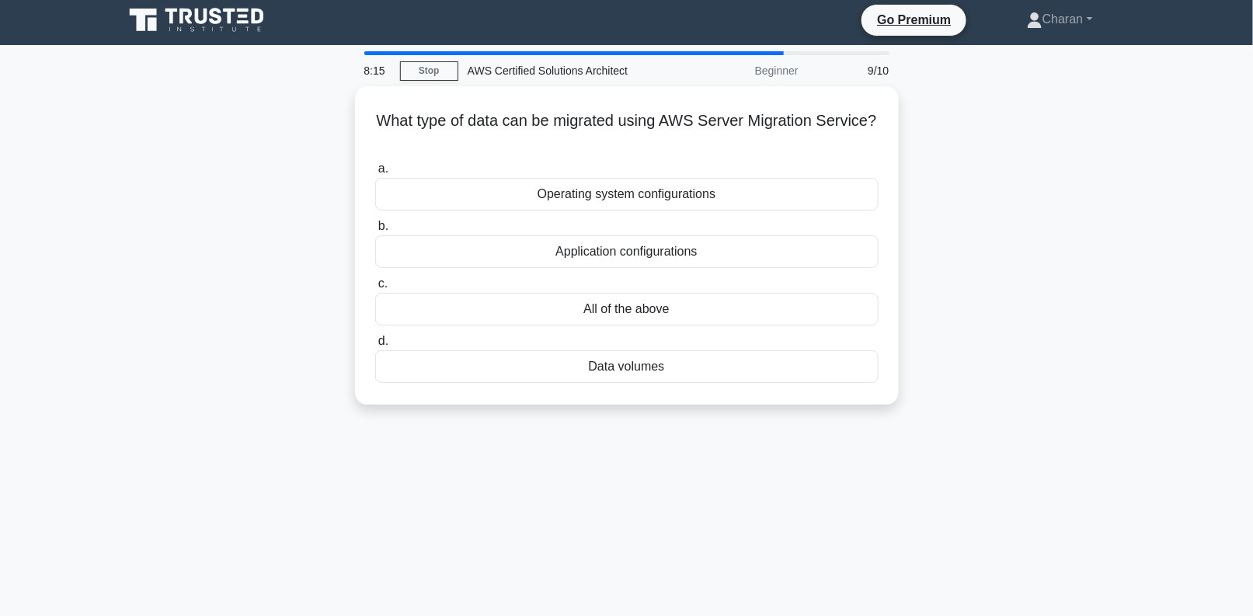
scroll to position [0, 0]
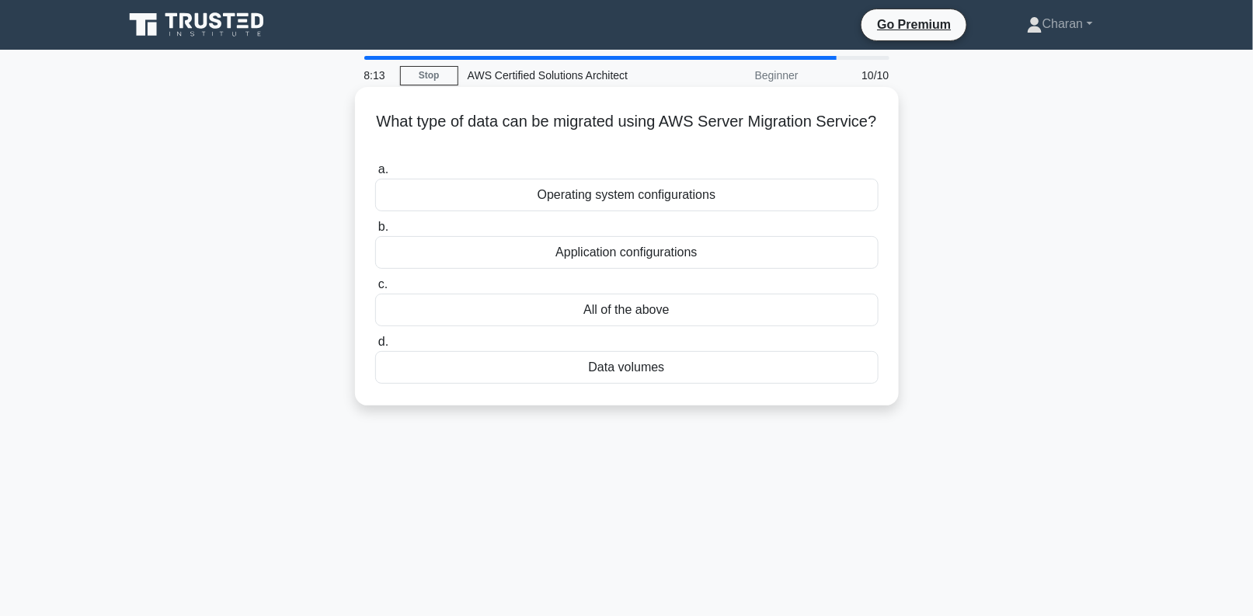
click at [713, 243] on div "Application configurations" at bounding box center [627, 252] width 504 height 33
click at [375, 232] on input "b. Application configurations" at bounding box center [375, 227] width 0 height 10
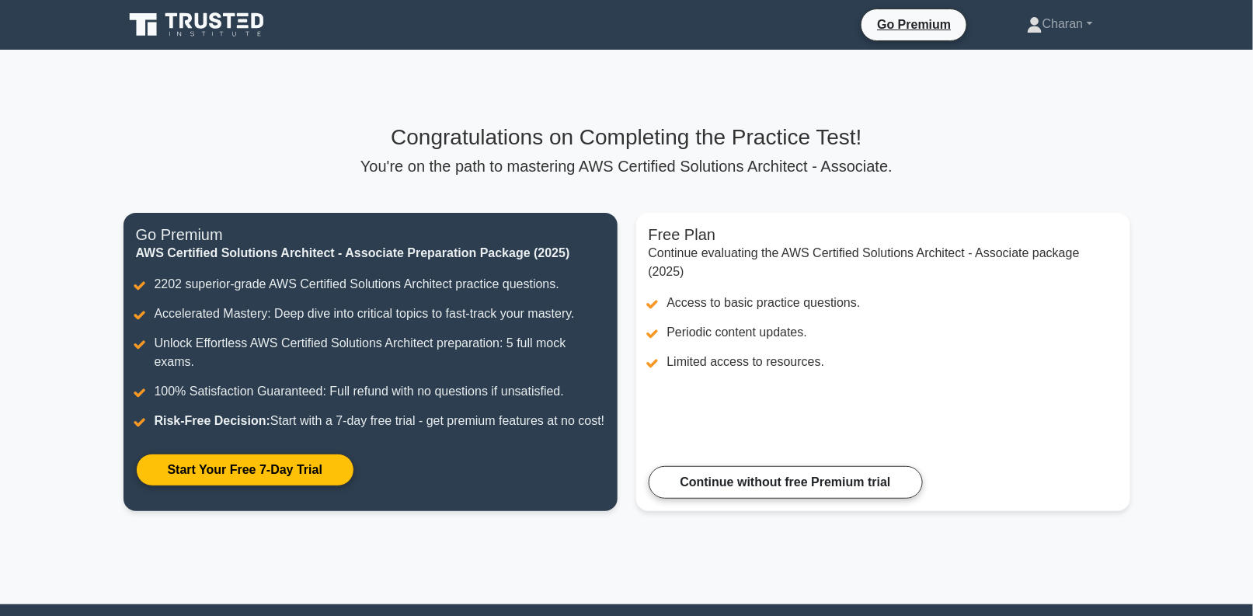
scroll to position [177, 0]
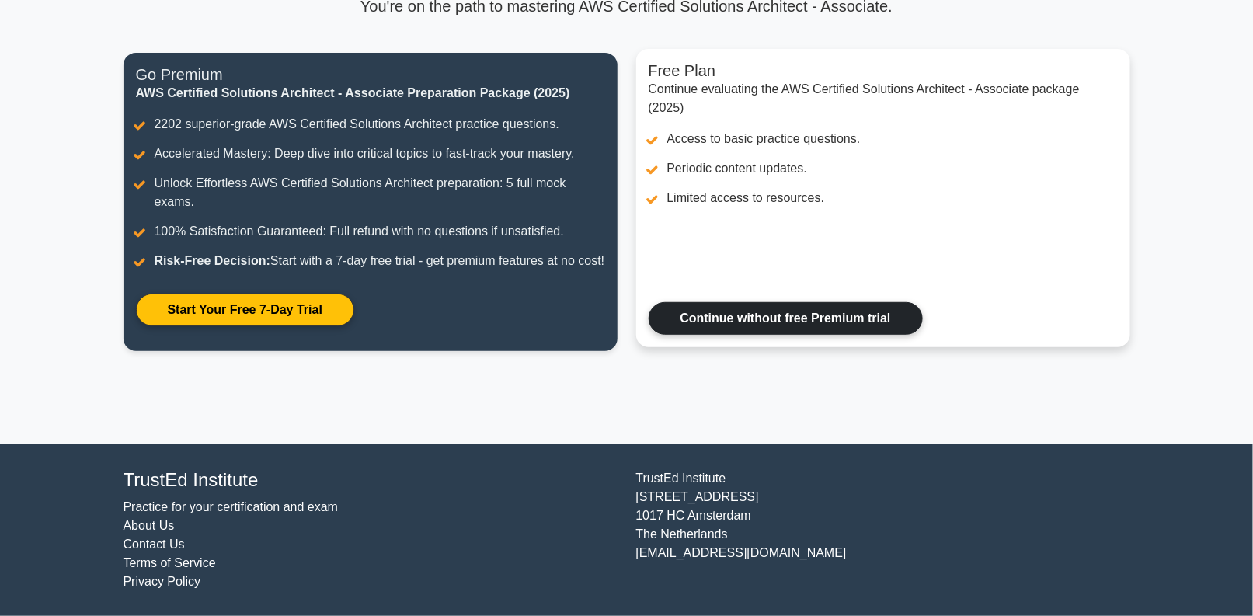
click at [707, 307] on link "Continue without free Premium trial" at bounding box center [786, 318] width 274 height 33
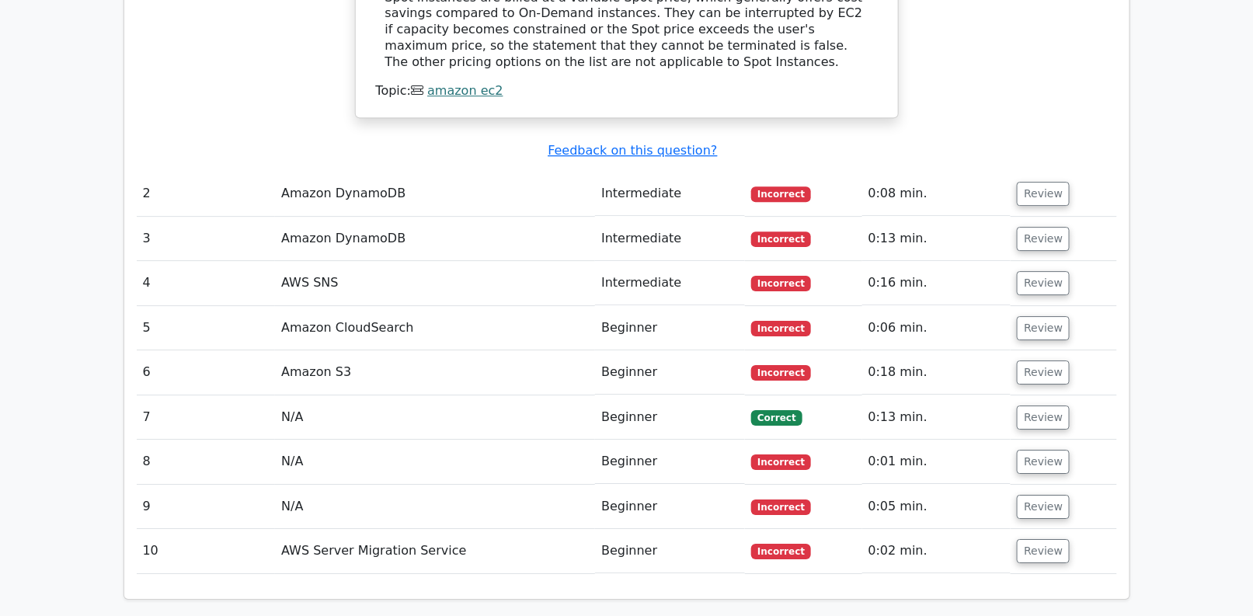
scroll to position [1718, 0]
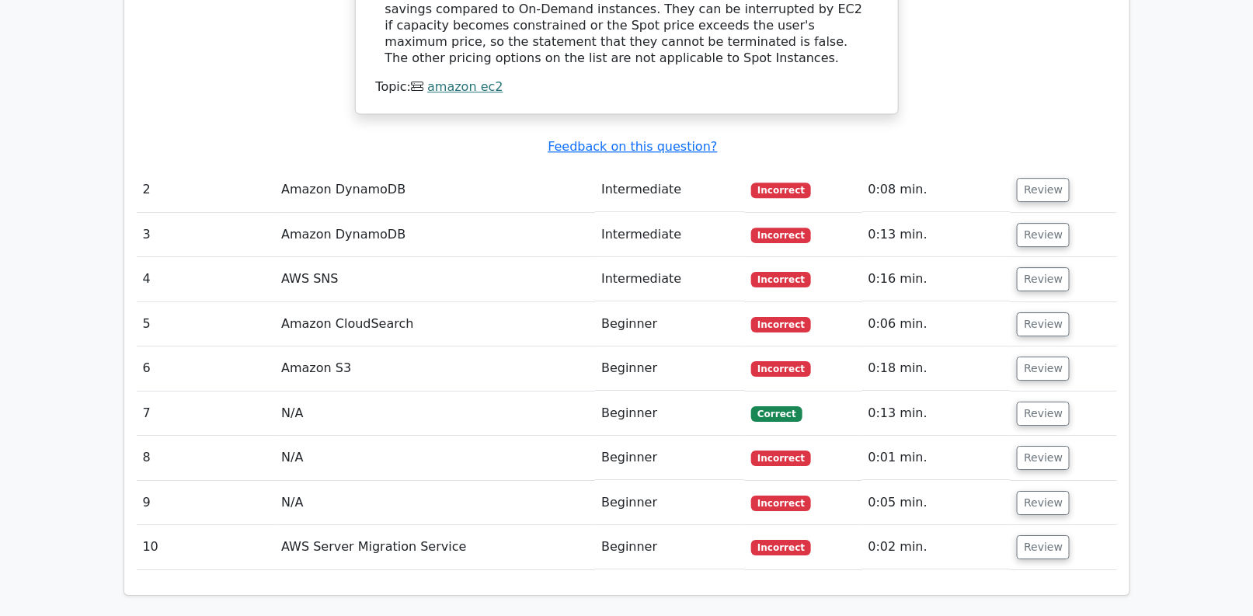
click at [702, 392] on td "Beginner" at bounding box center [670, 414] width 150 height 44
click at [1030, 402] on button "Review" at bounding box center [1043, 414] width 53 height 24
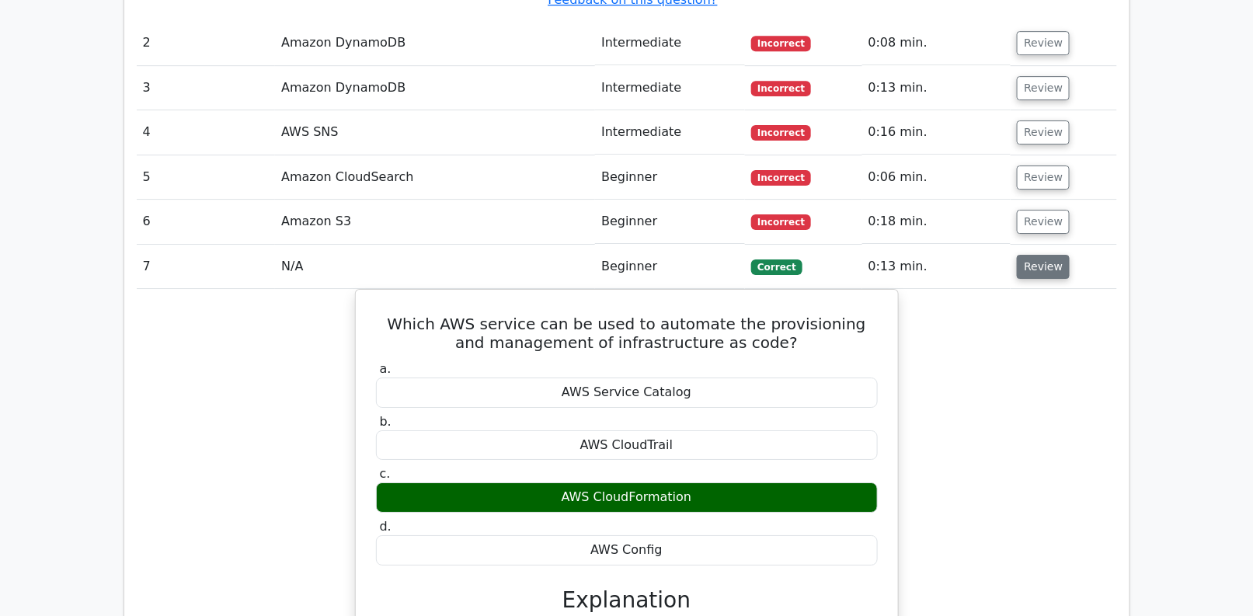
scroll to position [1861, 0]
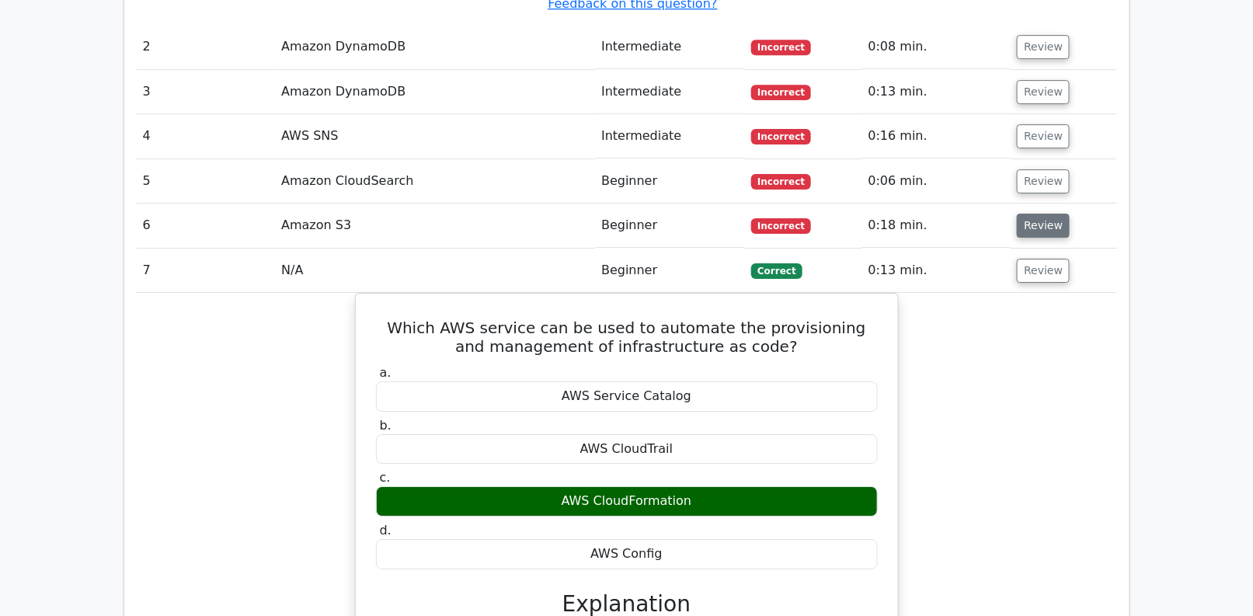
click at [1029, 214] on button "Review" at bounding box center [1043, 226] width 53 height 24
